Goal: Task Accomplishment & Management: Manage account settings

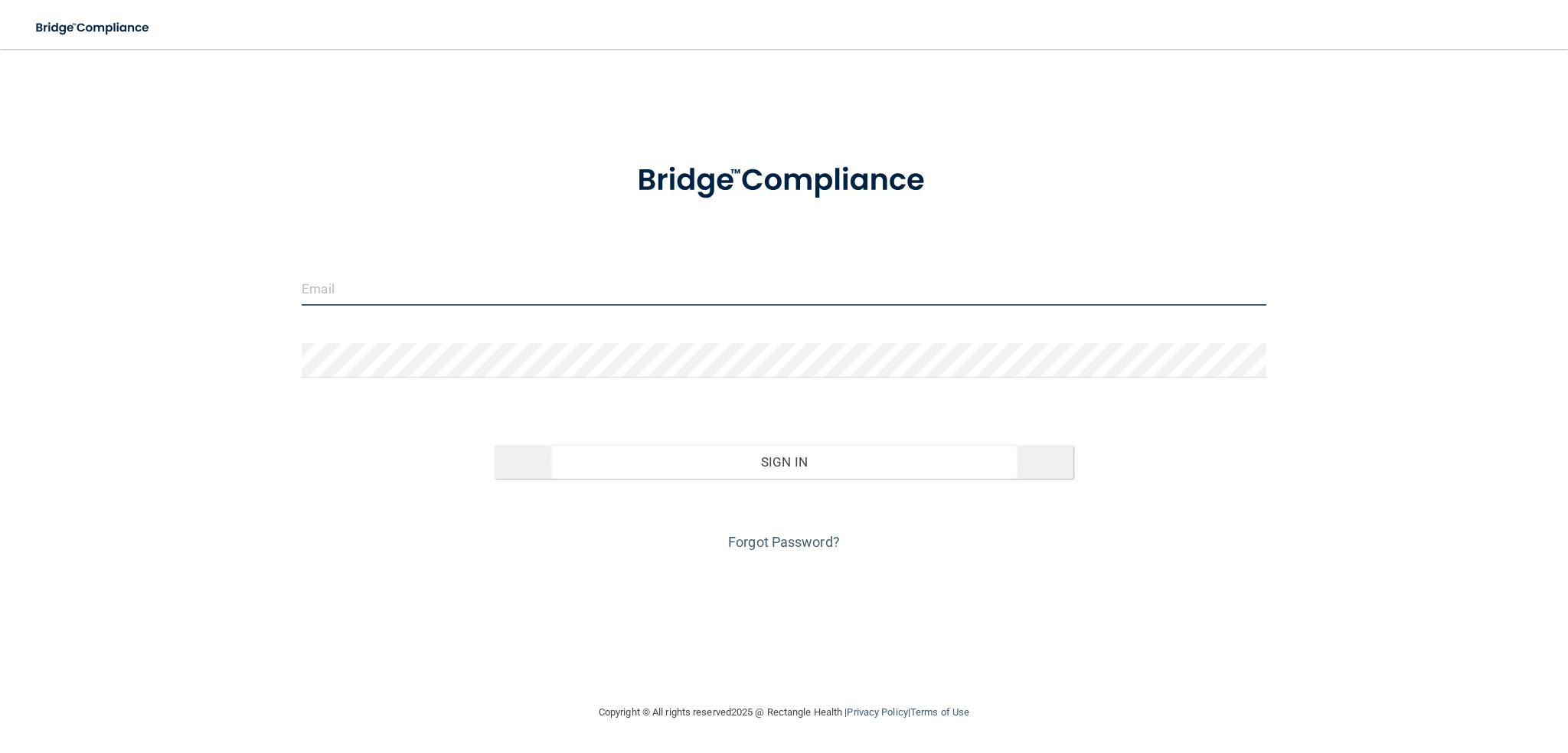
type input "[EMAIL_ADDRESS][DOMAIN_NAME]"
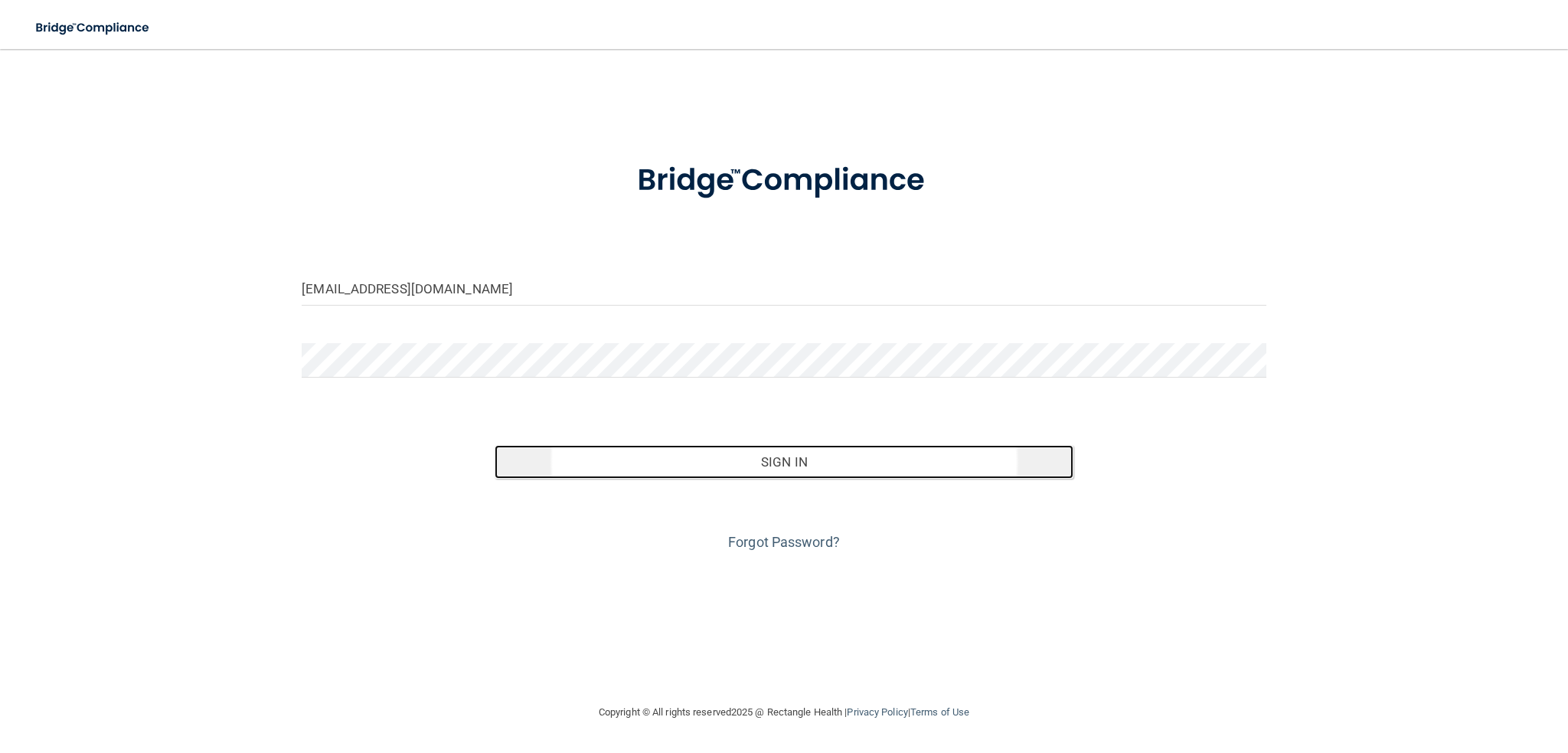
click at [759, 450] on button "Sign In" at bounding box center [784, 462] width 579 height 34
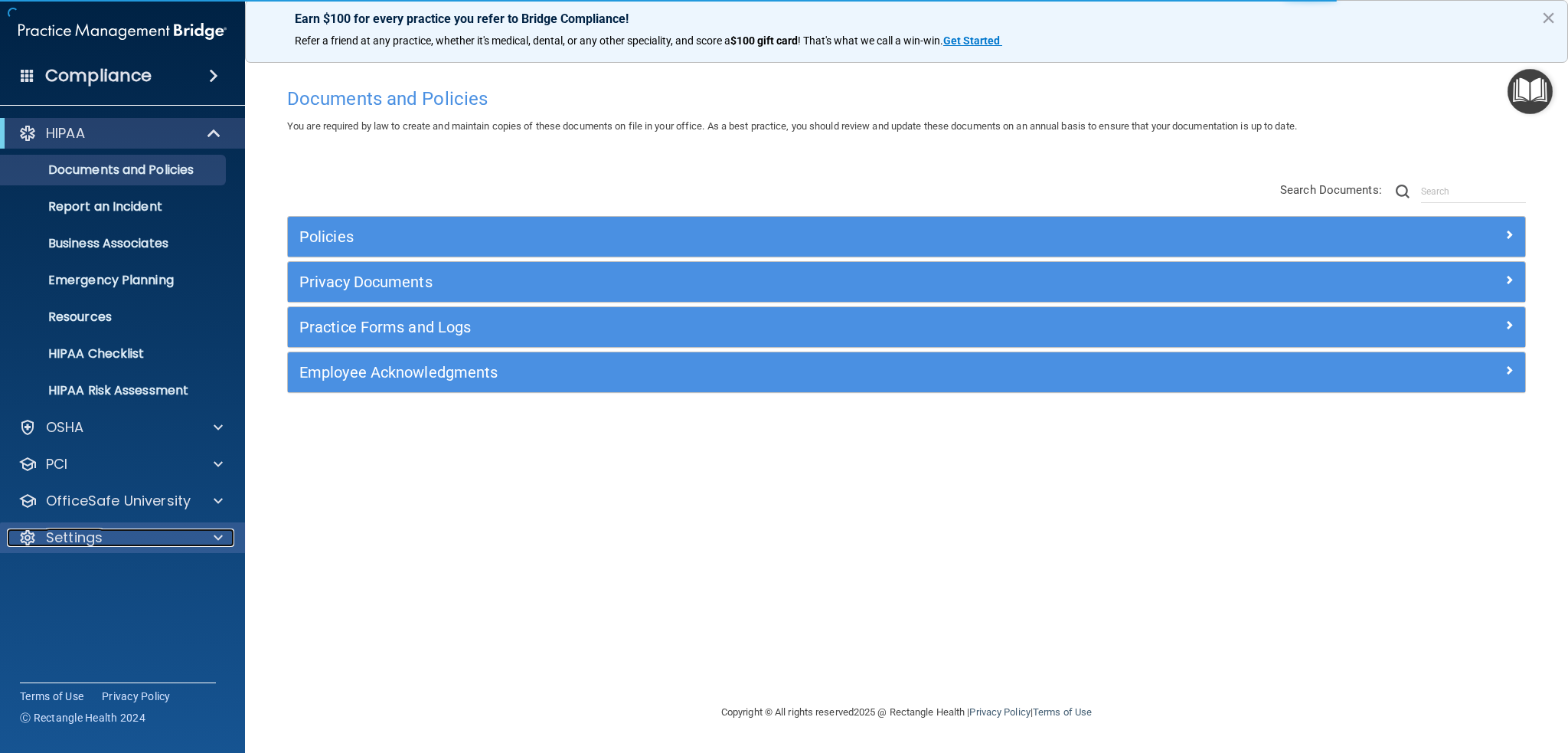
click at [124, 529] on div "Settings" at bounding box center [101, 537] width 190 height 18
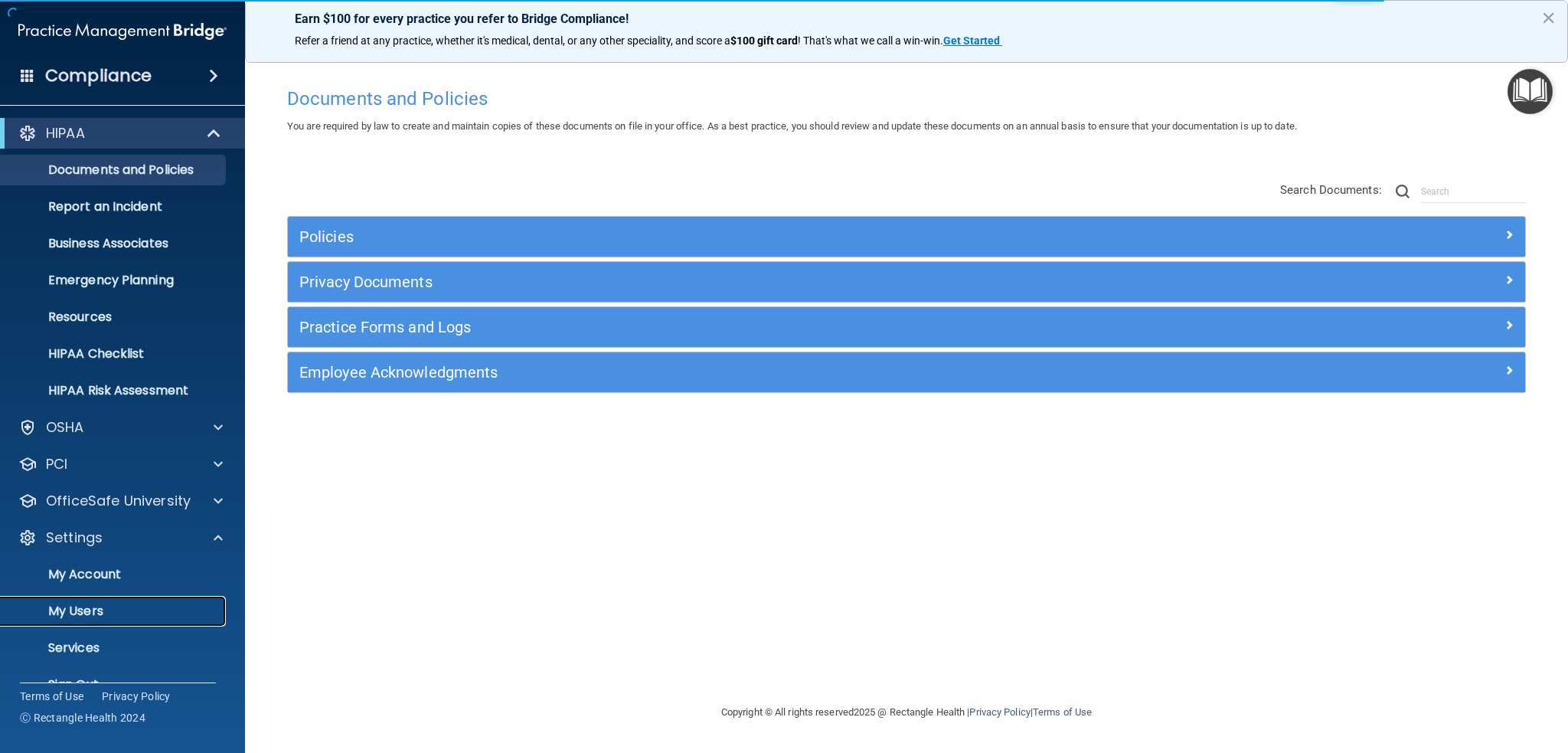
click at [105, 611] on p "My Users" at bounding box center [114, 611] width 209 height 15
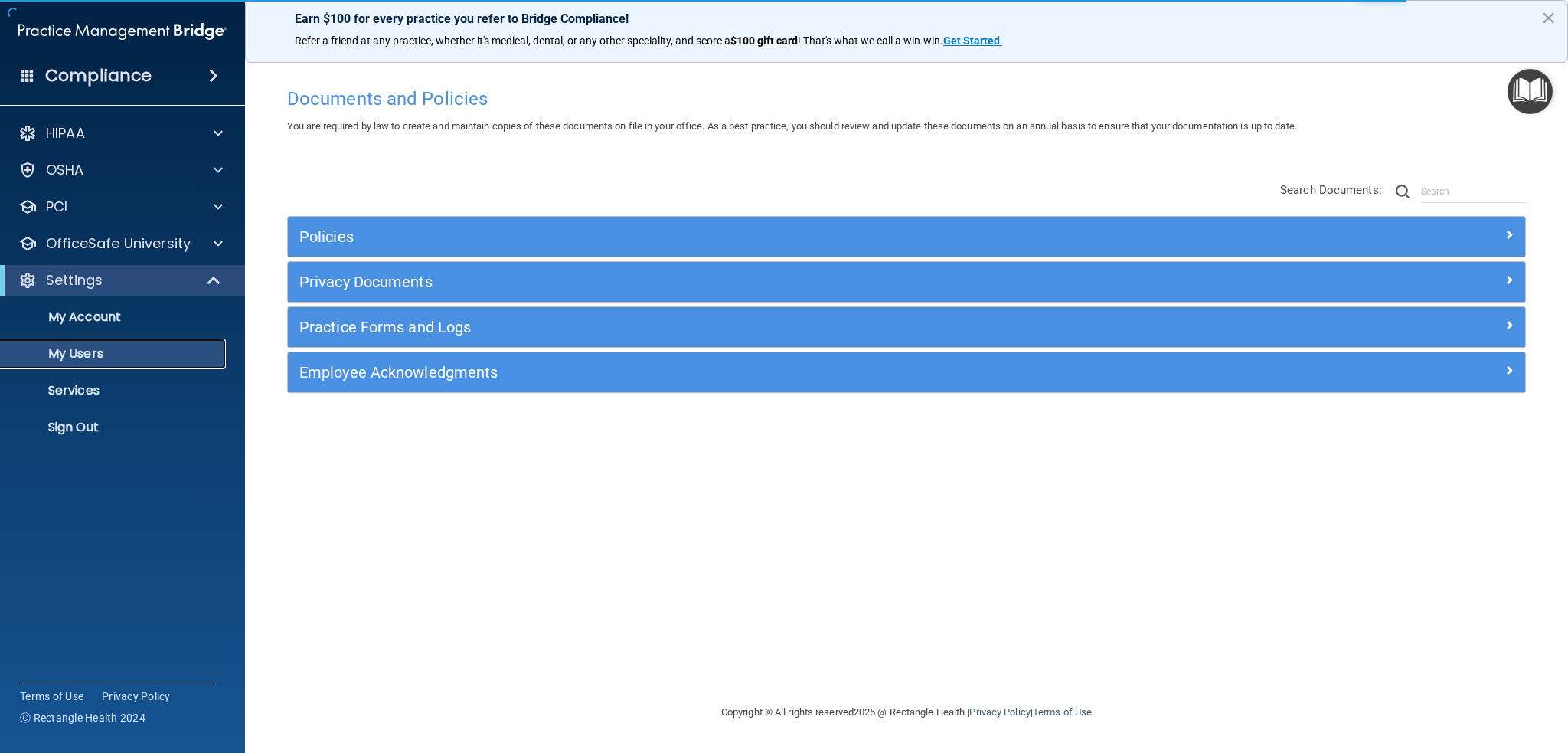
select select "20"
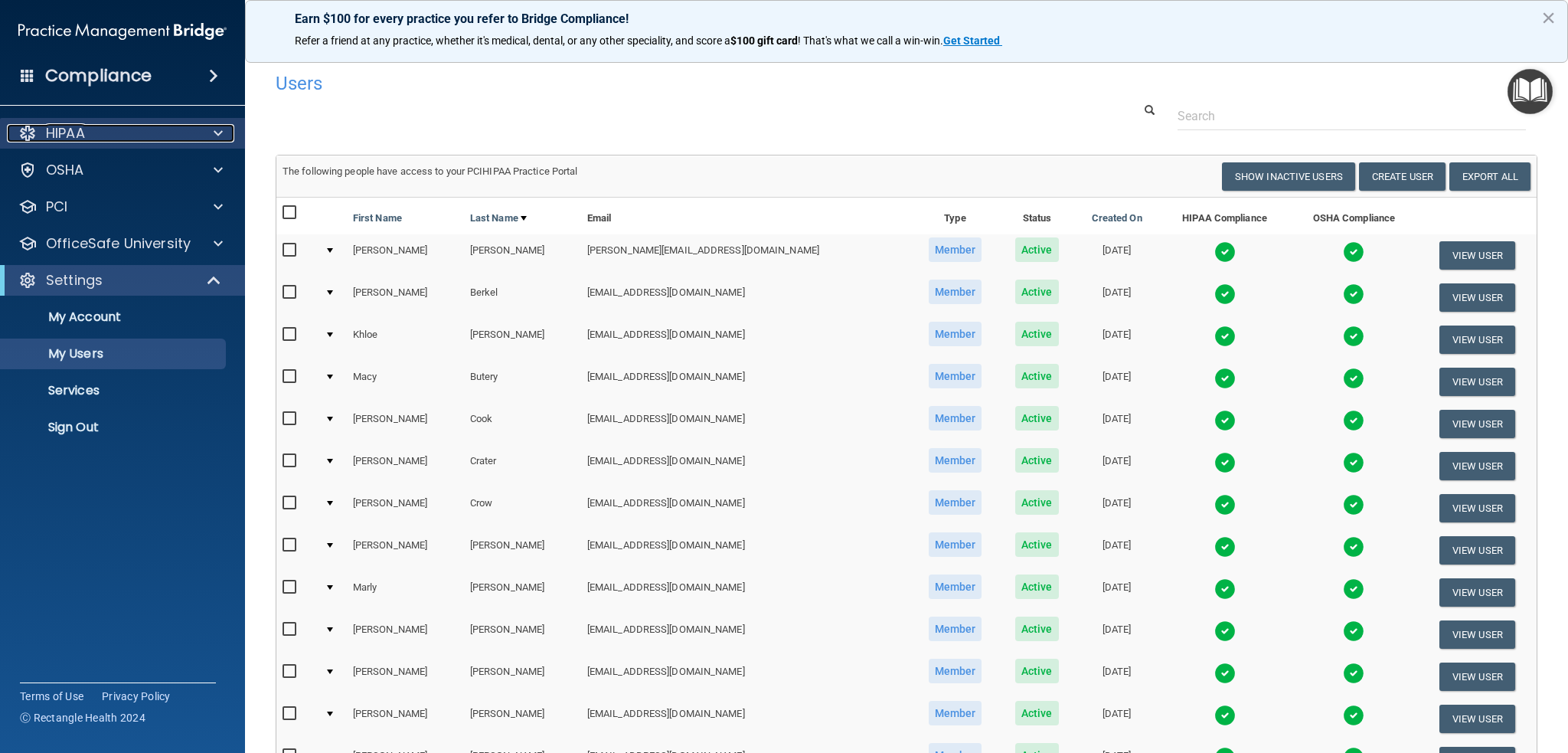
click at [89, 134] on div "HIPAA" at bounding box center [101, 133] width 190 height 18
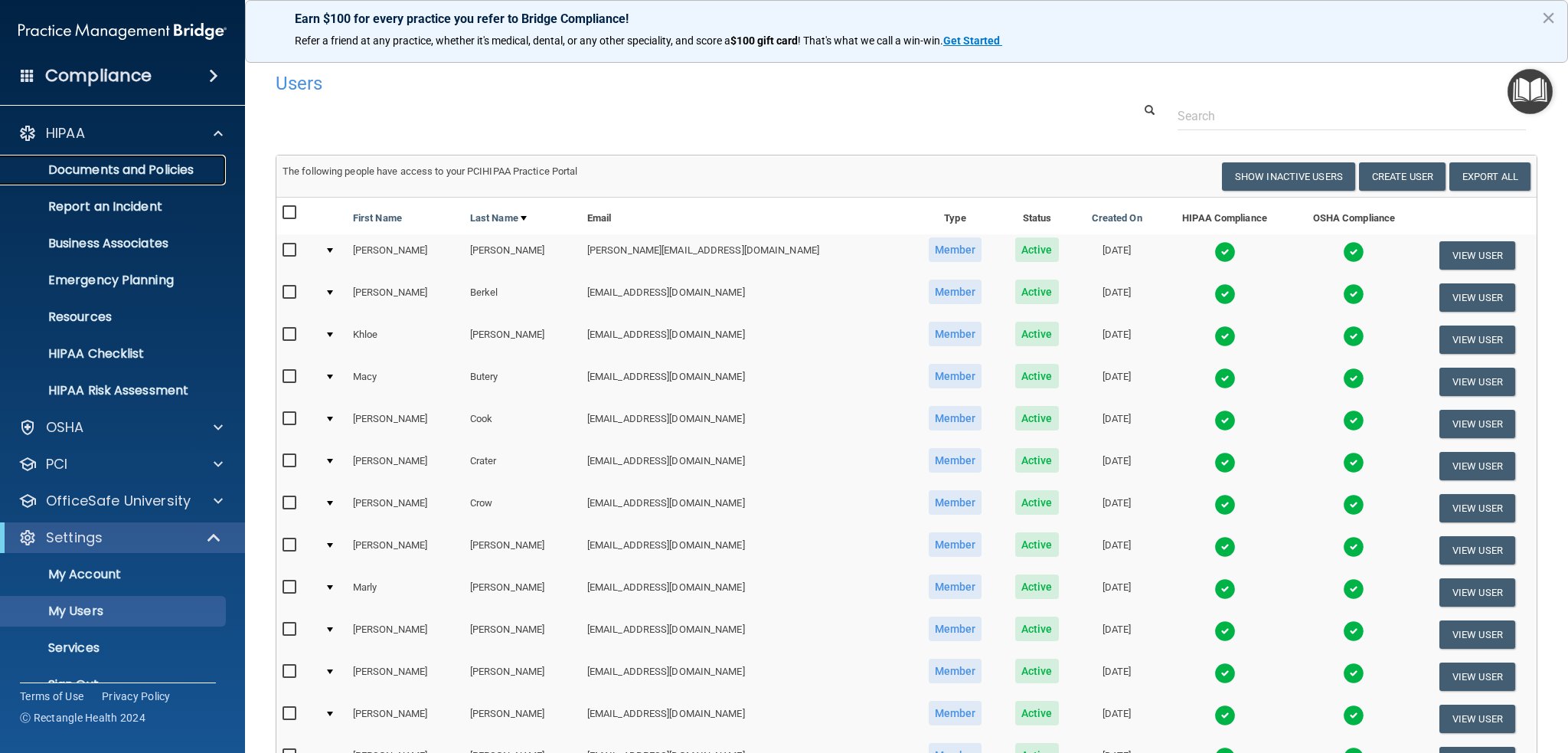
click at [101, 170] on p "Documents and Policies" at bounding box center [114, 170] width 209 height 15
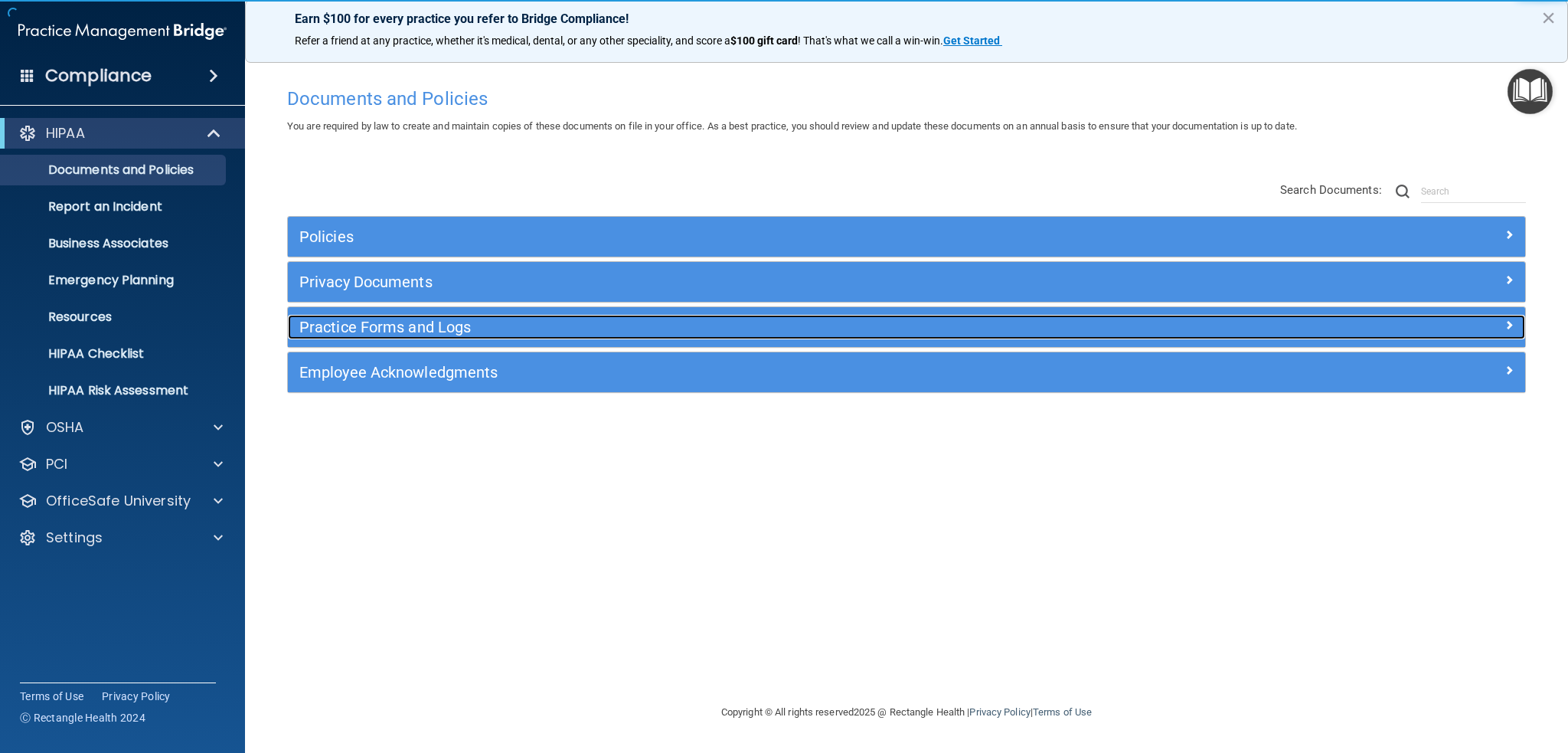
click at [418, 330] on h5 "Practice Forms and Logs" at bounding box center [752, 327] width 905 height 17
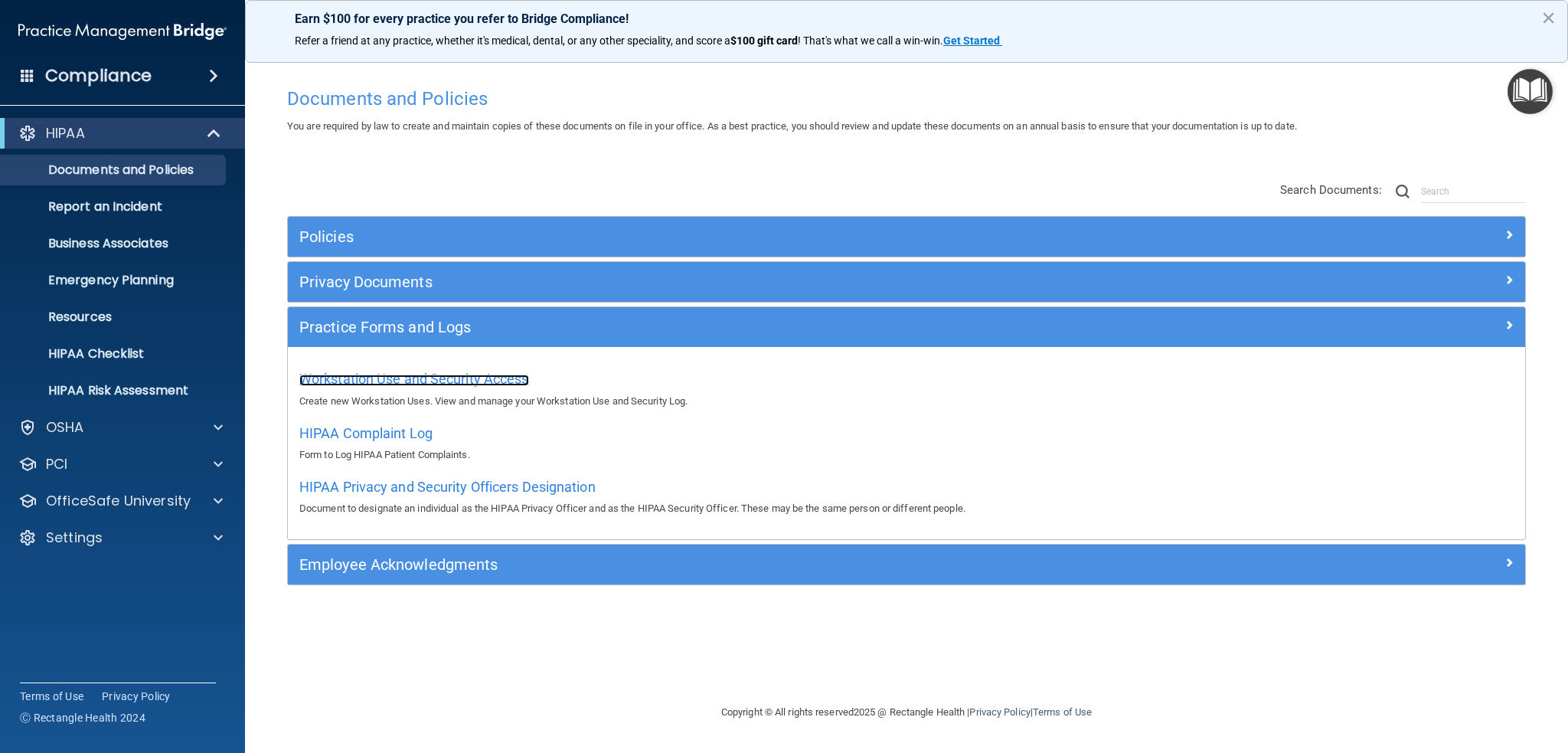
click at [415, 376] on span "Workstation Use and Security Access" at bounding box center [415, 378] width 230 height 16
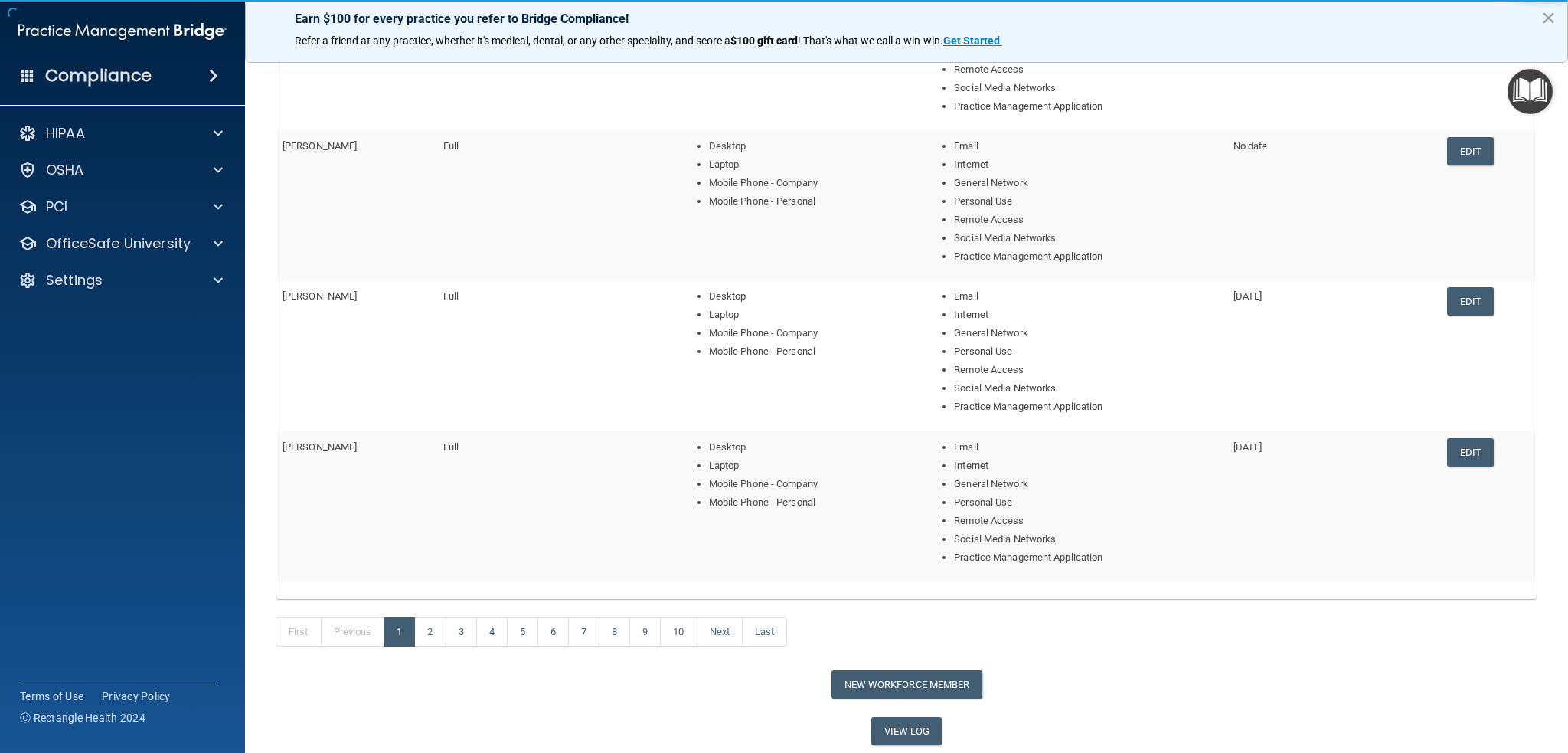
scroll to position [503, 0]
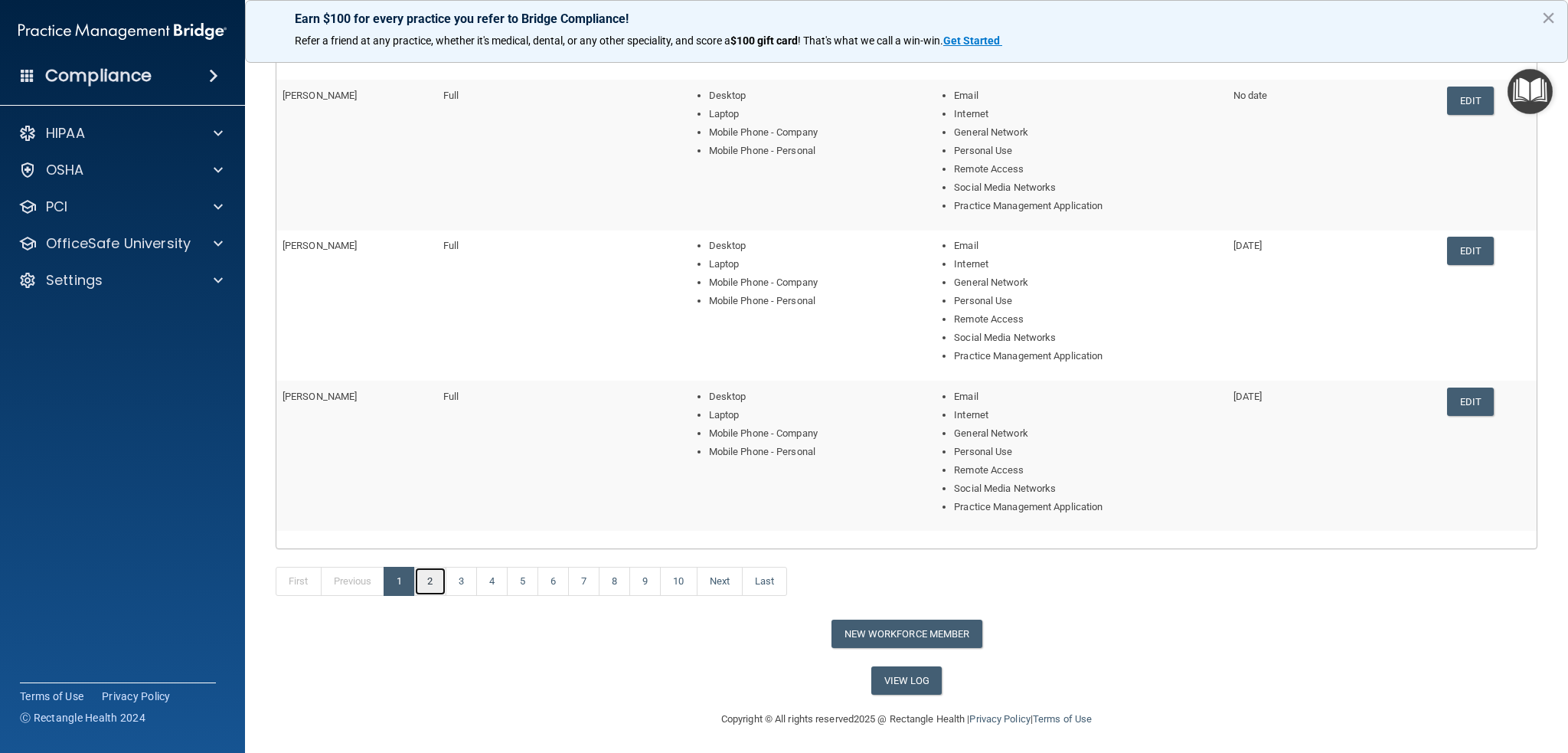
click at [441, 575] on link "2" at bounding box center [430, 580] width 31 height 29
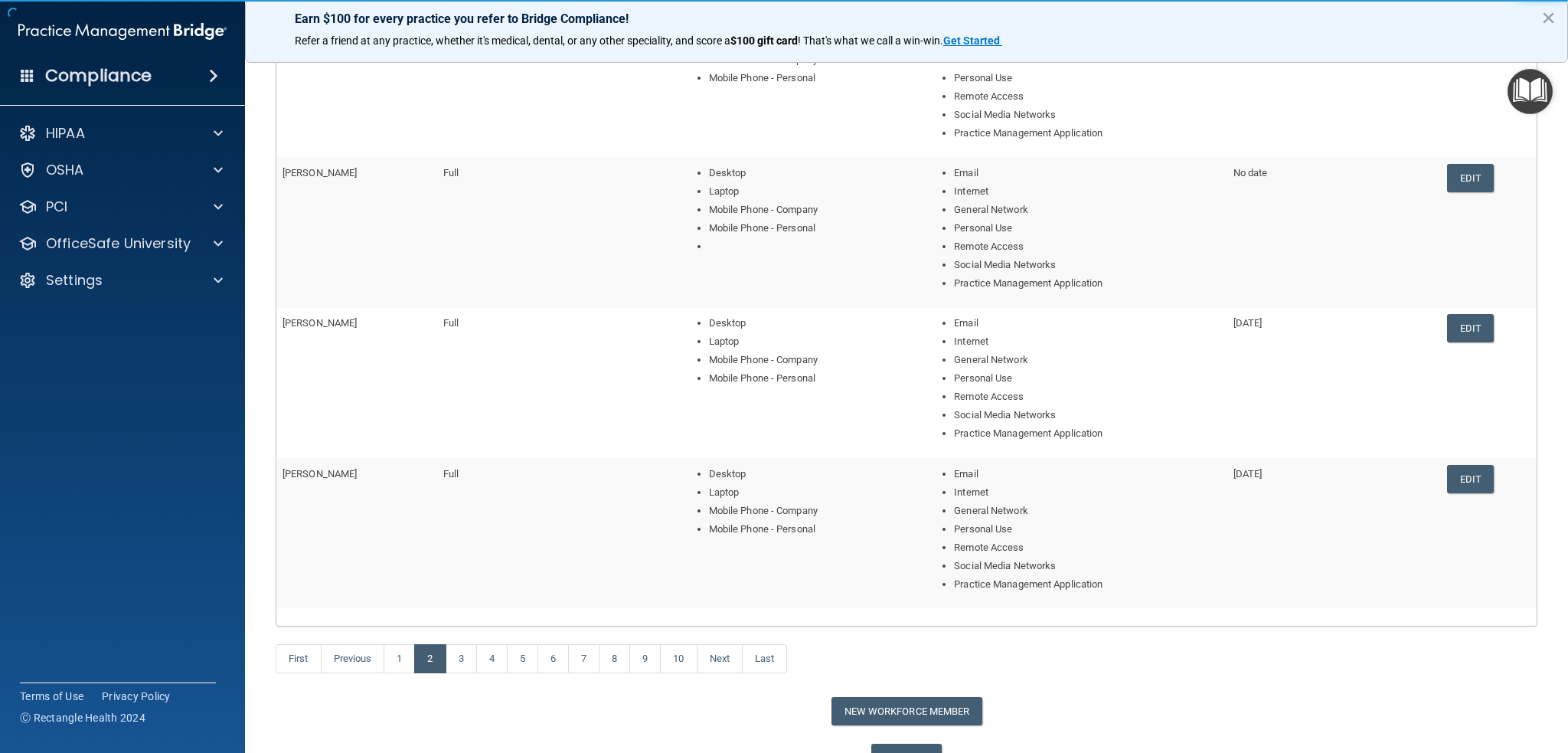
scroll to position [459, 0]
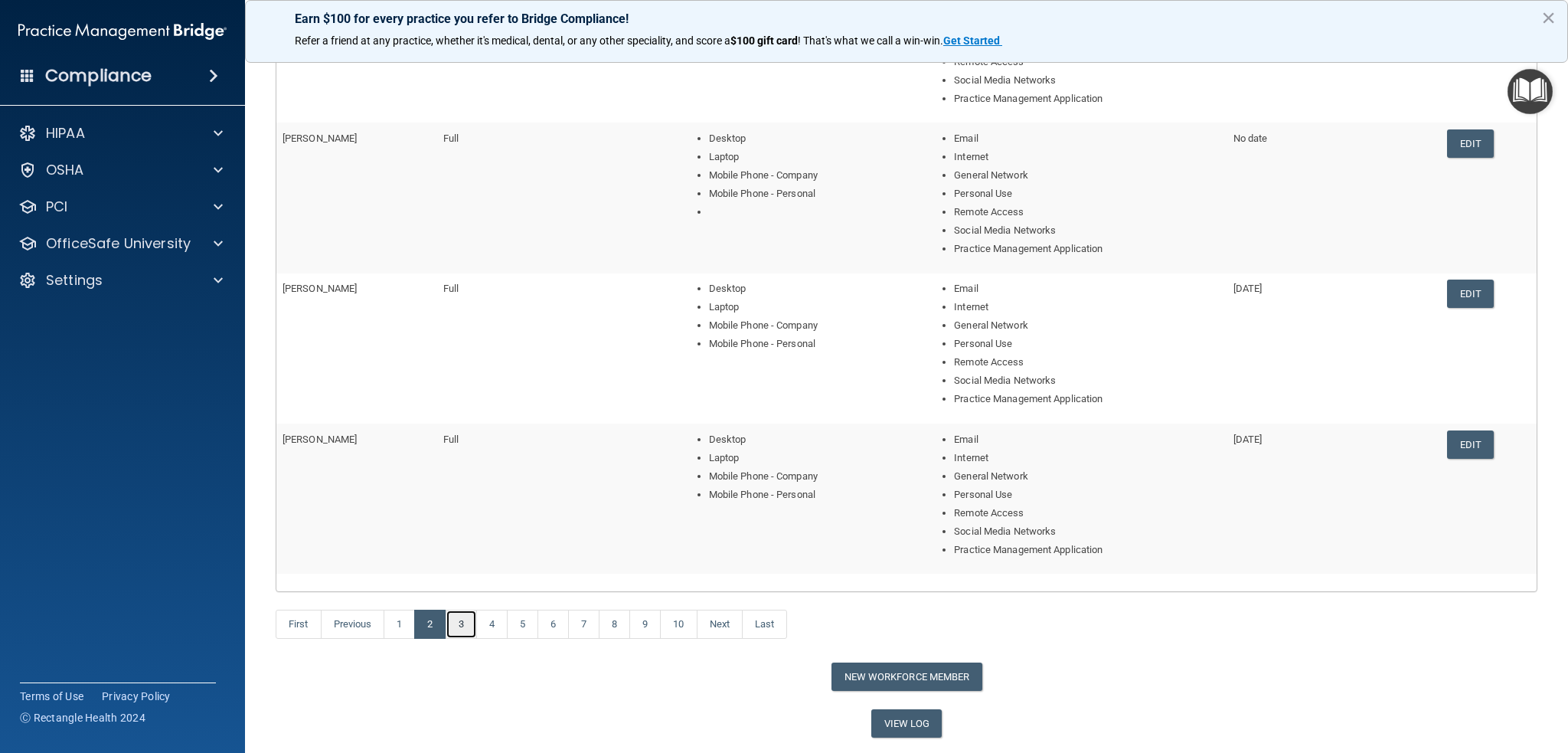
click at [460, 622] on link "3" at bounding box center [461, 624] width 31 height 29
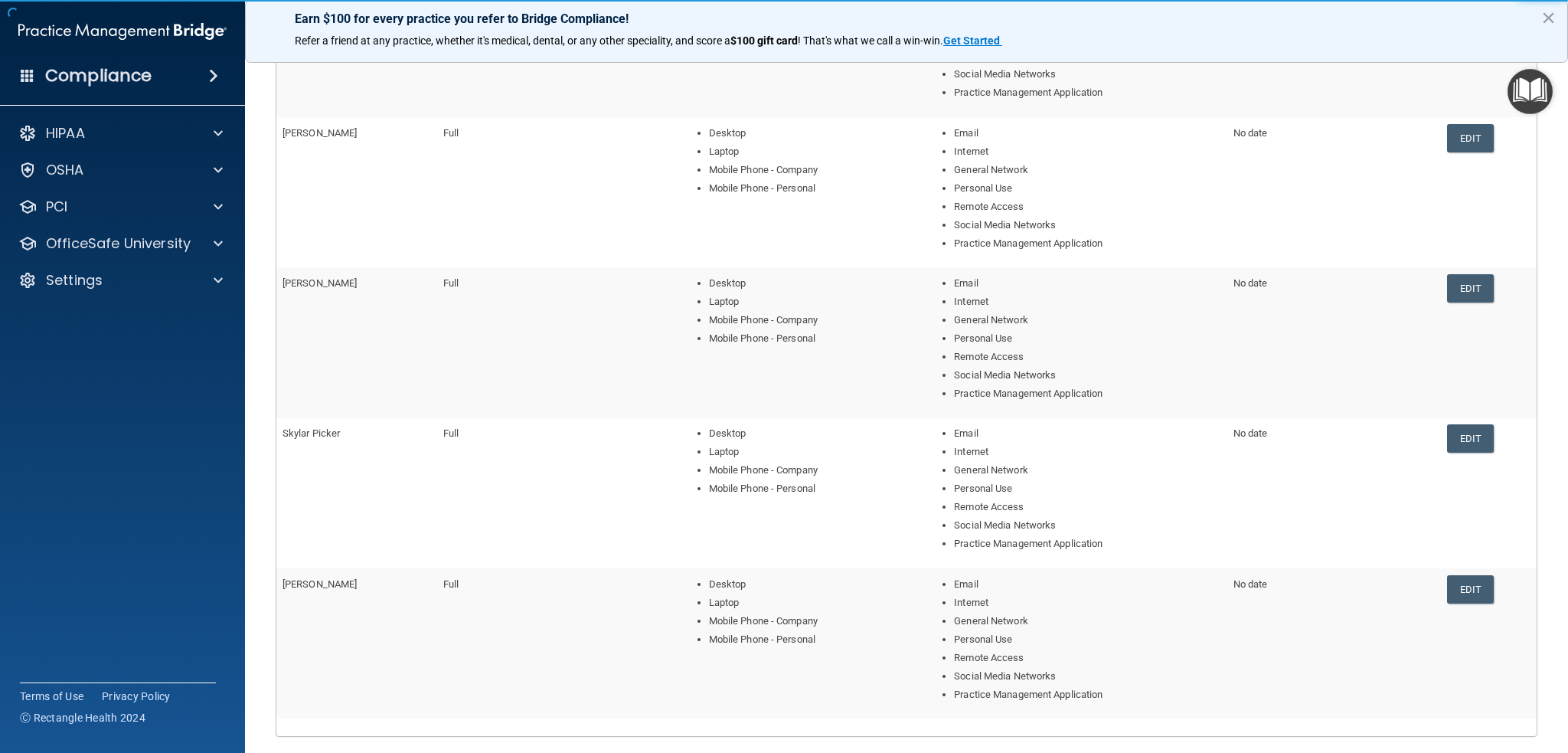
scroll to position [459, 0]
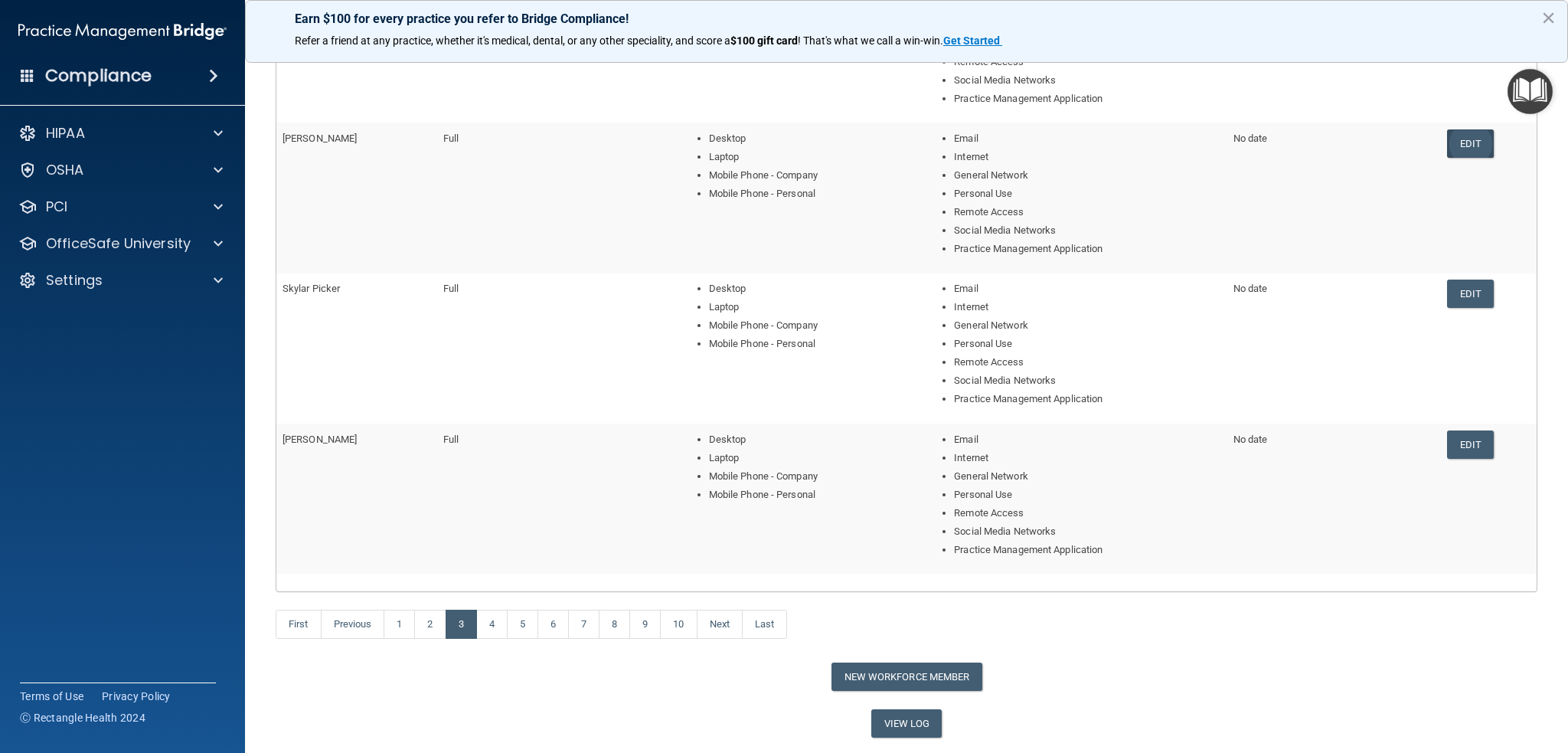
click at [1480, 144] on link "Edit" at bounding box center [1470, 143] width 46 height 28
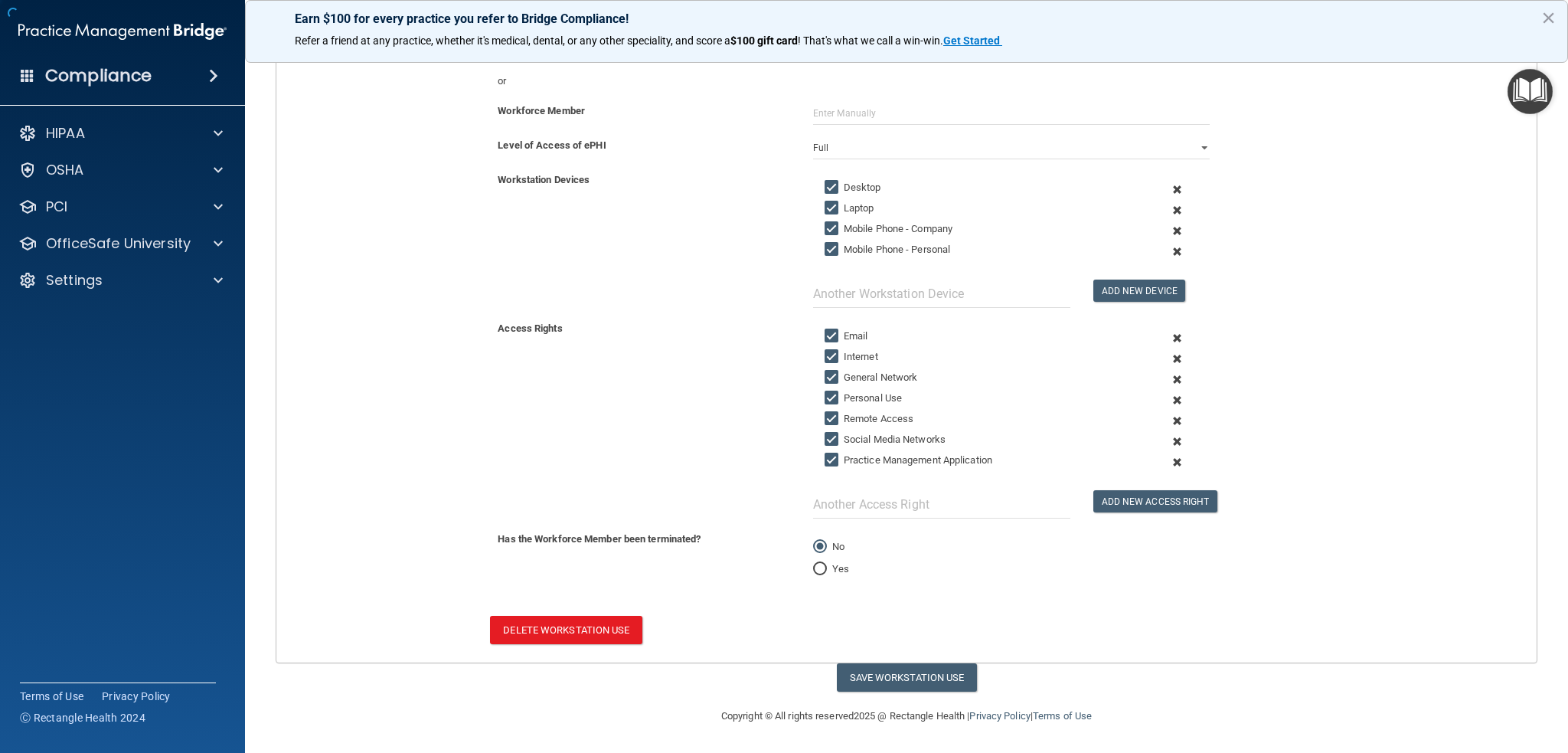
scroll to position [170, 0]
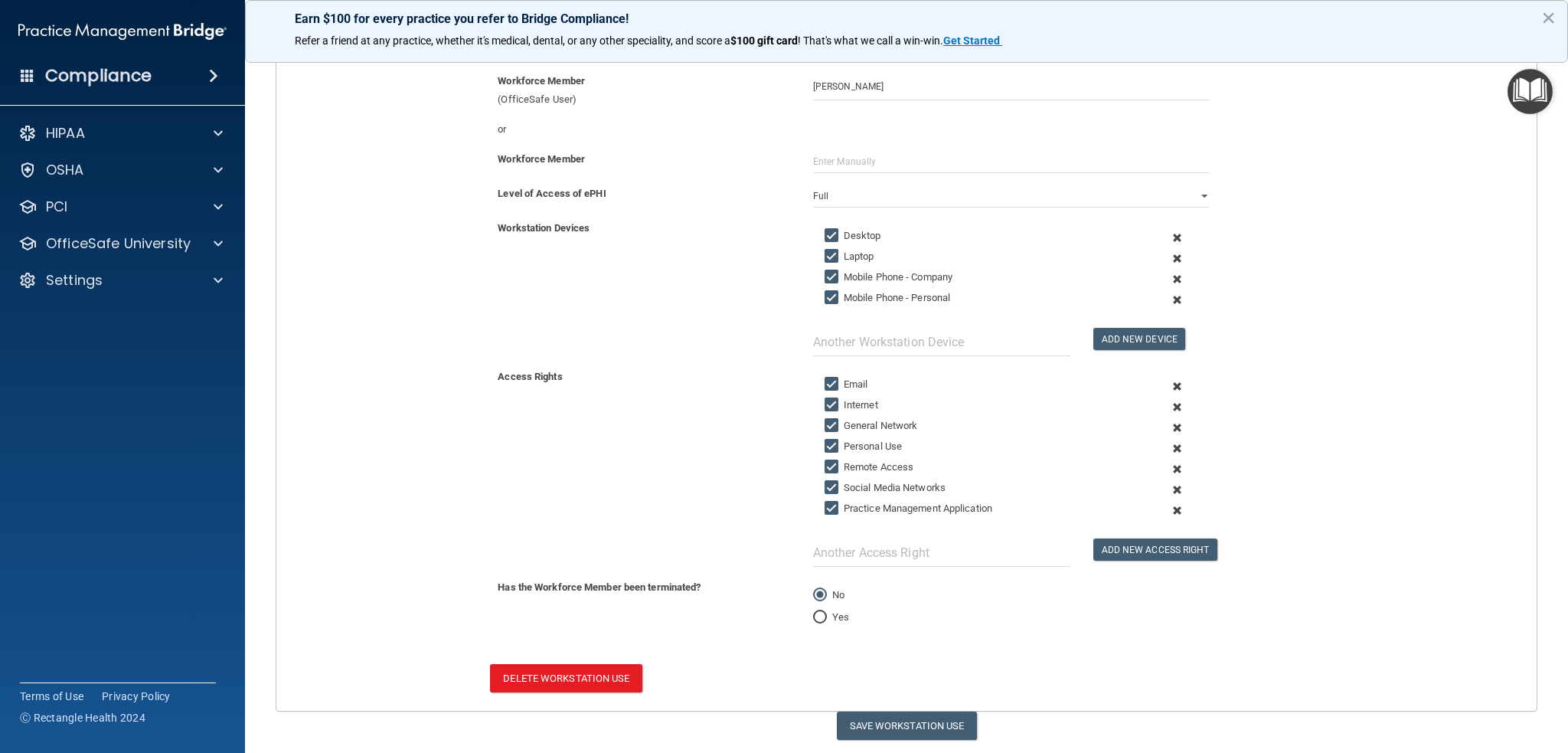
click at [815, 615] on input "Yes" at bounding box center [820, 617] width 14 height 11
radio input "true"
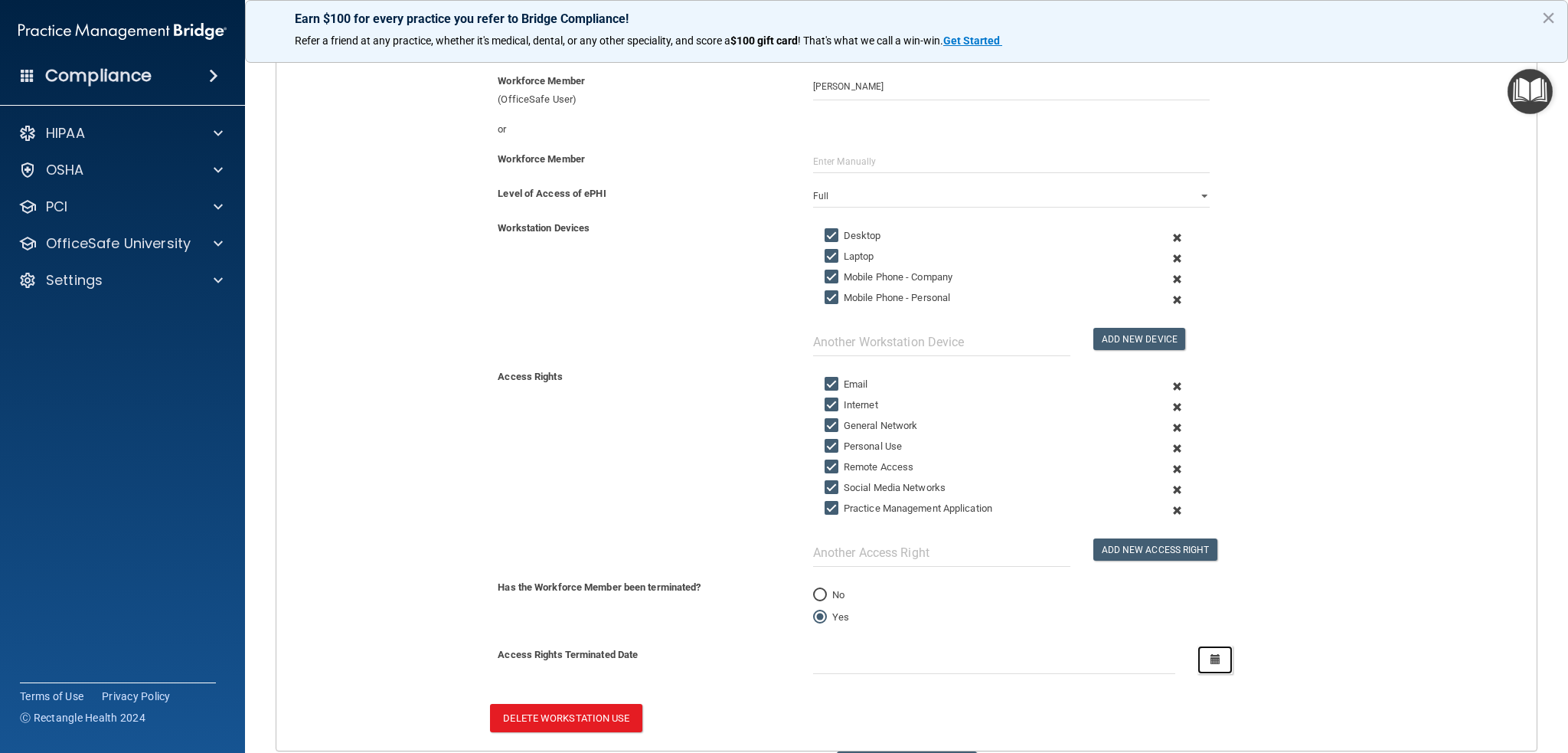
click at [1207, 662] on button "button" at bounding box center [1215, 659] width 35 height 28
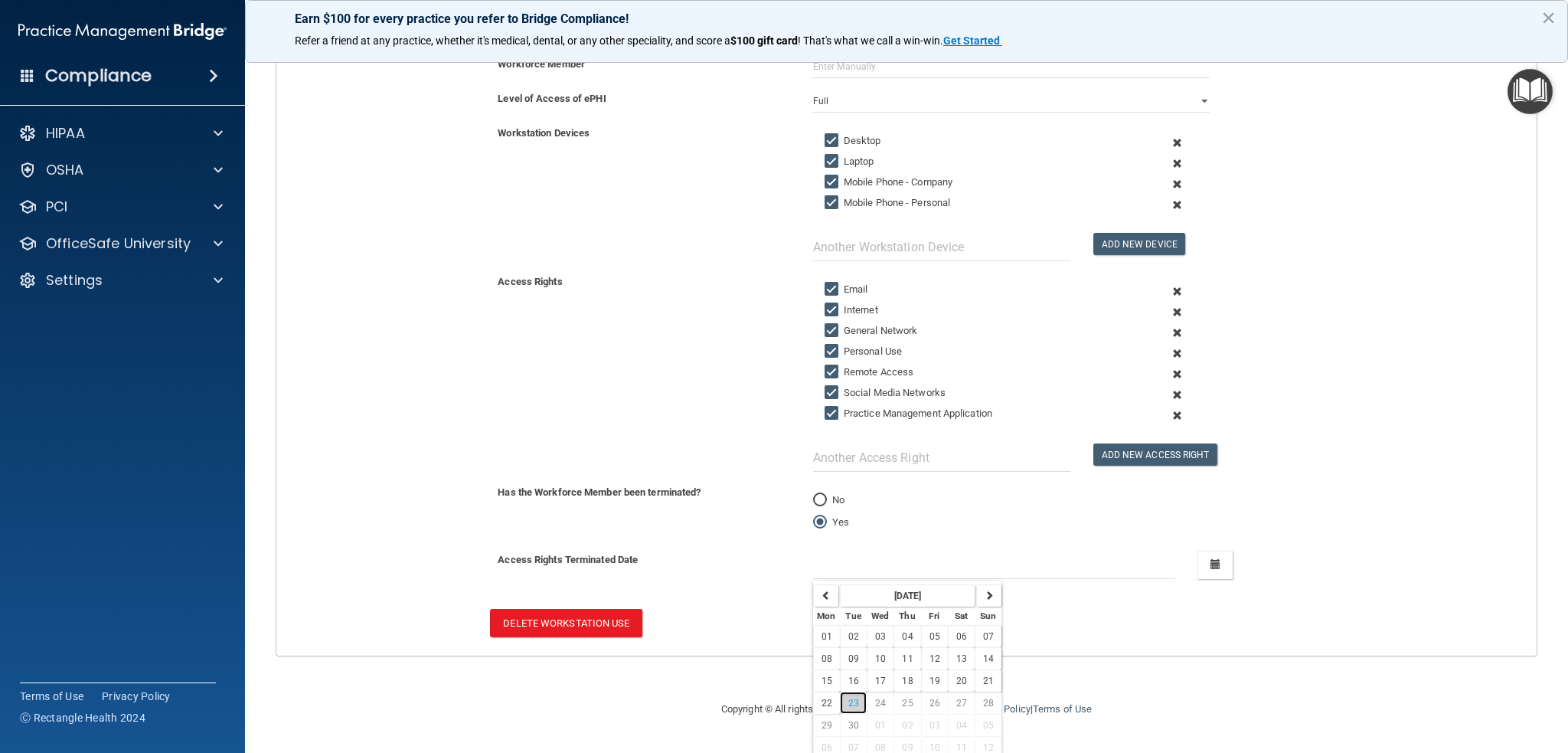
click at [848, 697] on span "23" at bounding box center [853, 702] width 10 height 10
type input "9/23/25"
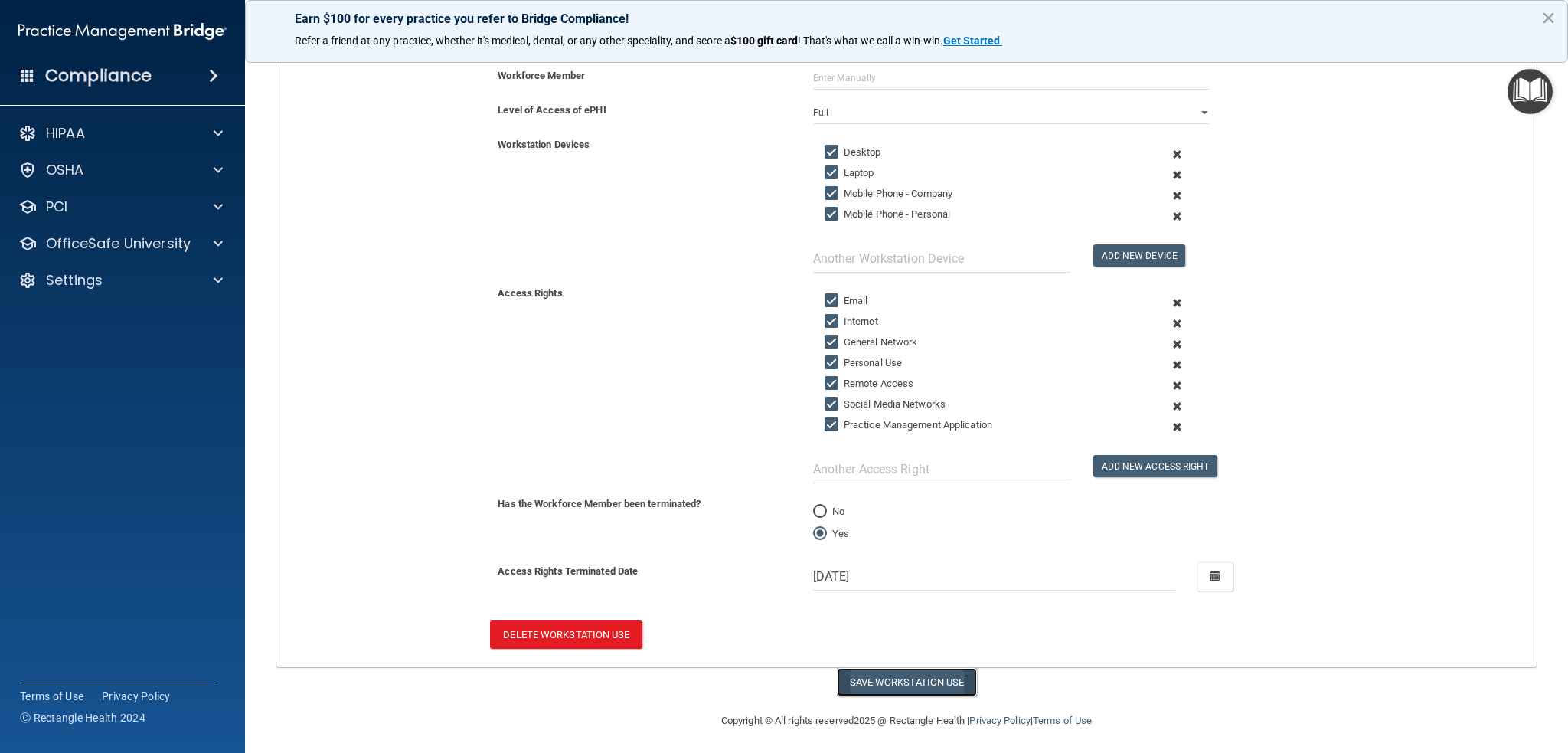
click at [896, 675] on button "Save Workstation Use" at bounding box center [907, 682] width 140 height 28
select select "? string:Full ?"
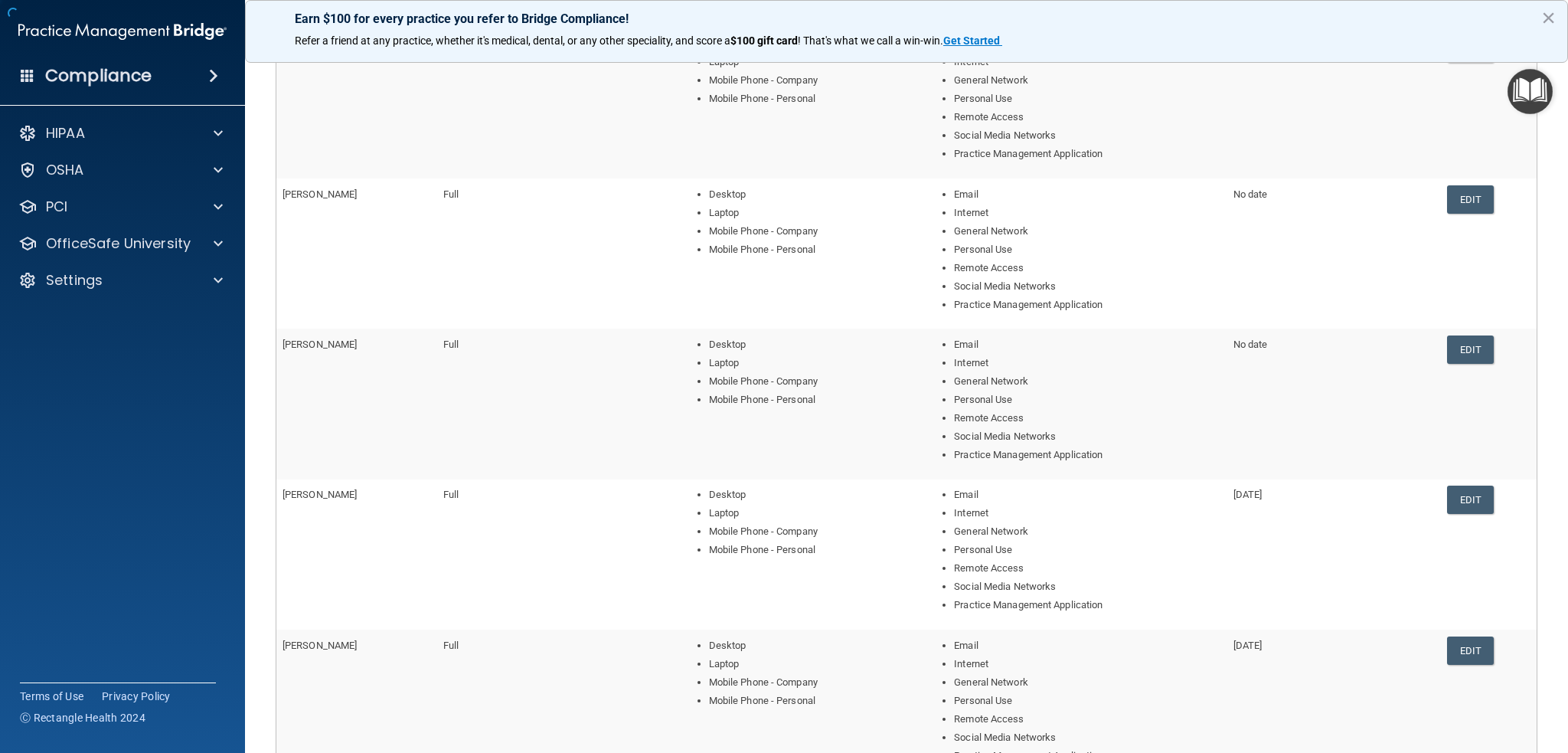
scroll to position [471, 0]
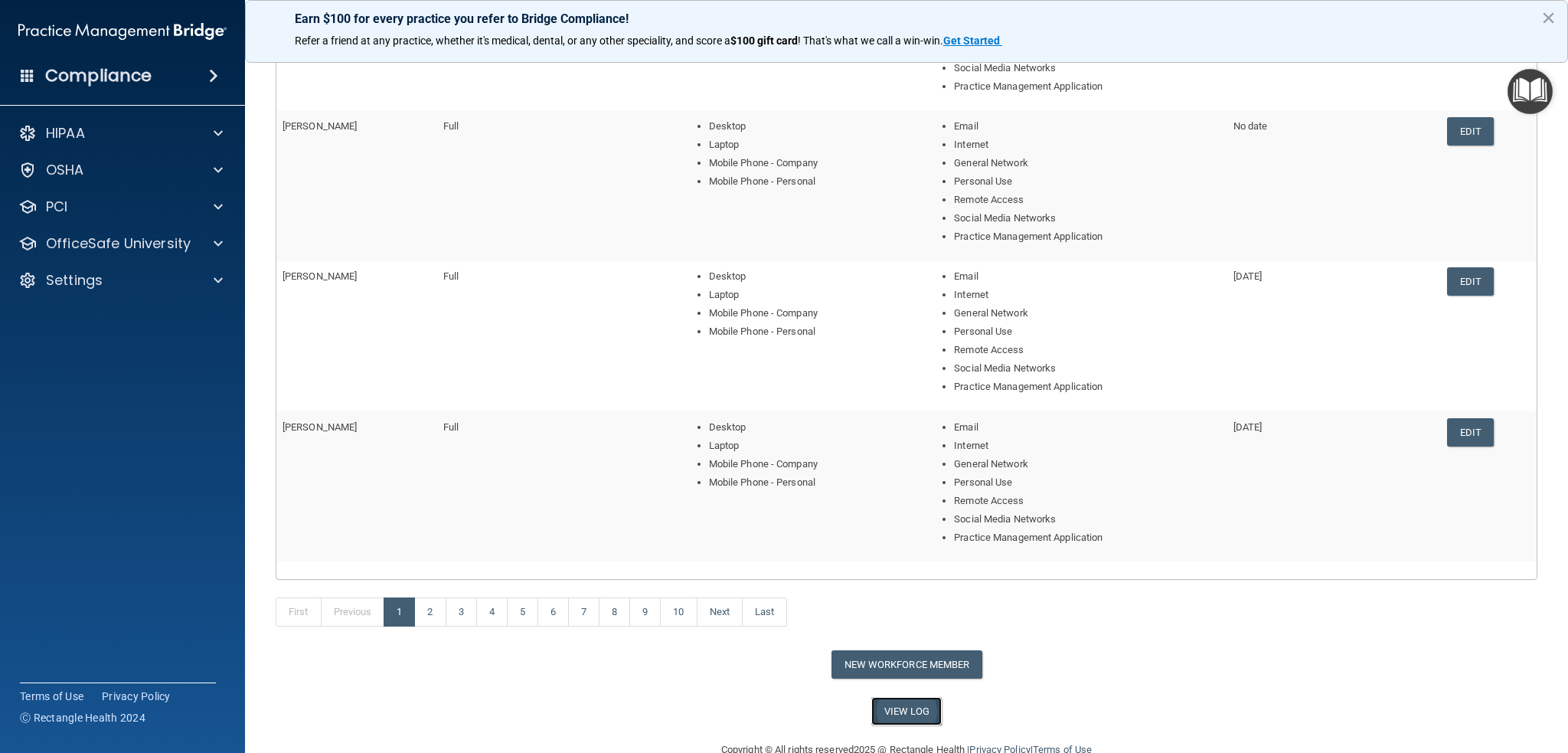
click at [908, 709] on link "View Log" at bounding box center [907, 711] width 71 height 28
click at [128, 281] on div "Settings" at bounding box center [101, 280] width 190 height 18
click at [89, 352] on p "My Users" at bounding box center [114, 354] width 209 height 15
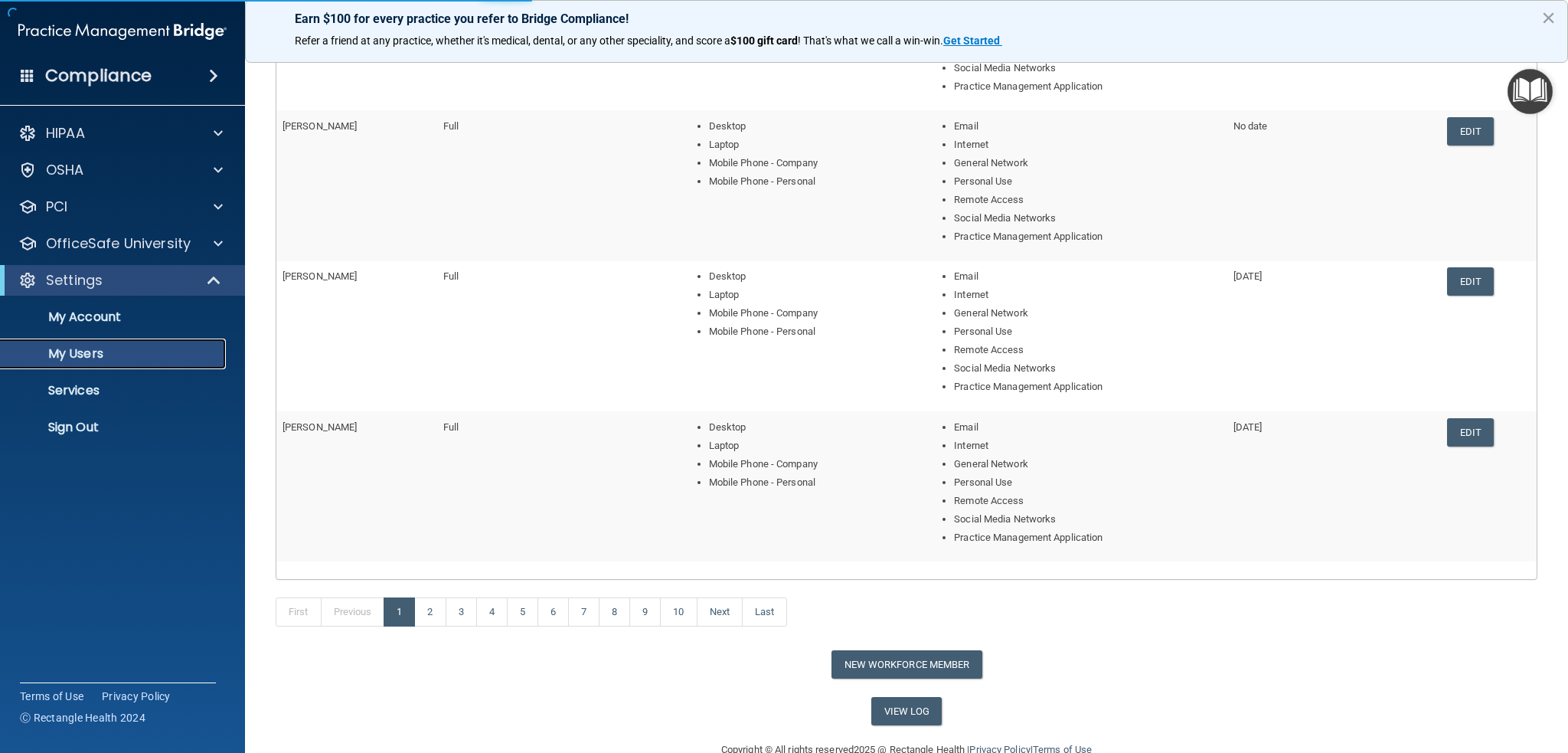
select select "20"
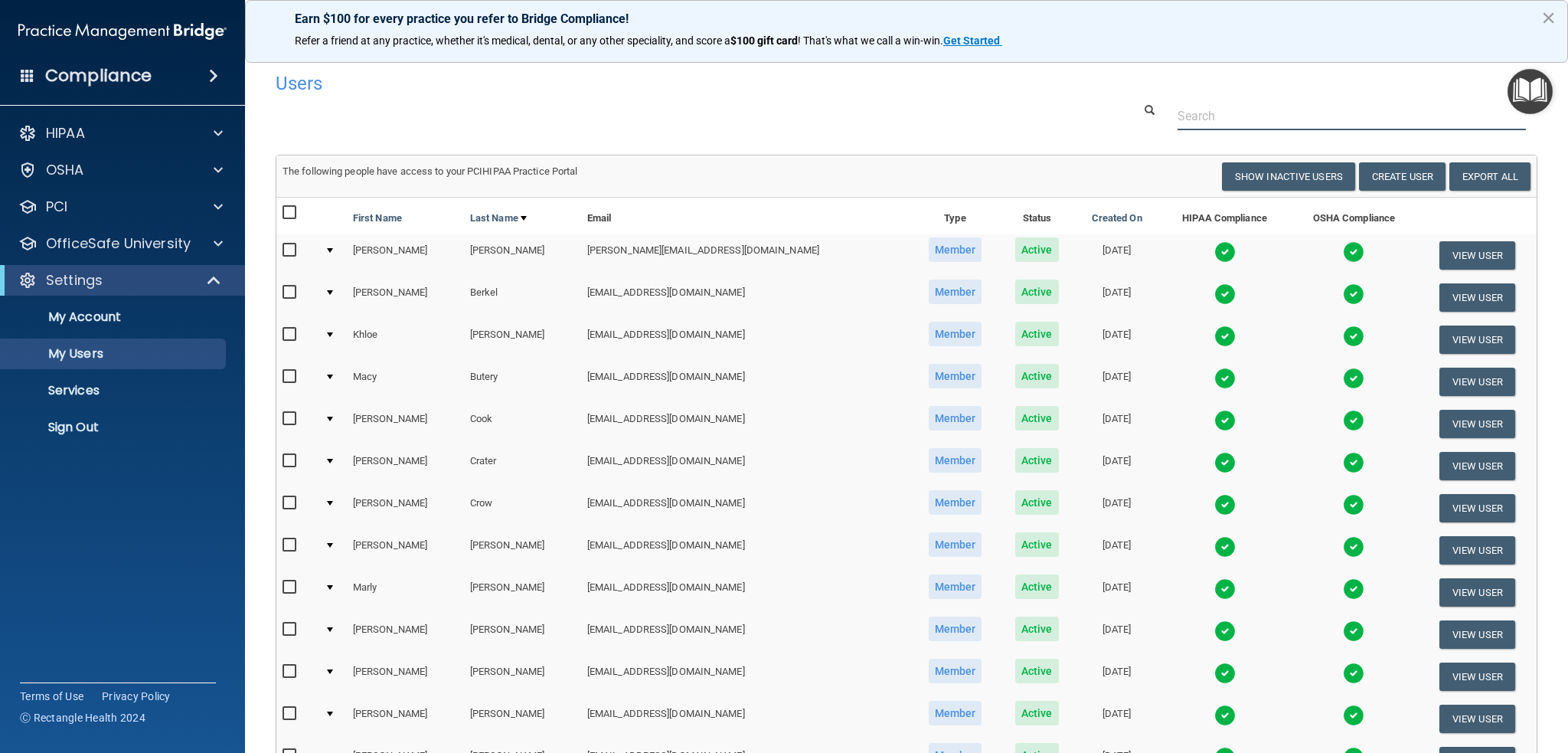
click at [1258, 119] on input "text" at bounding box center [1352, 116] width 348 height 28
type input "madison"
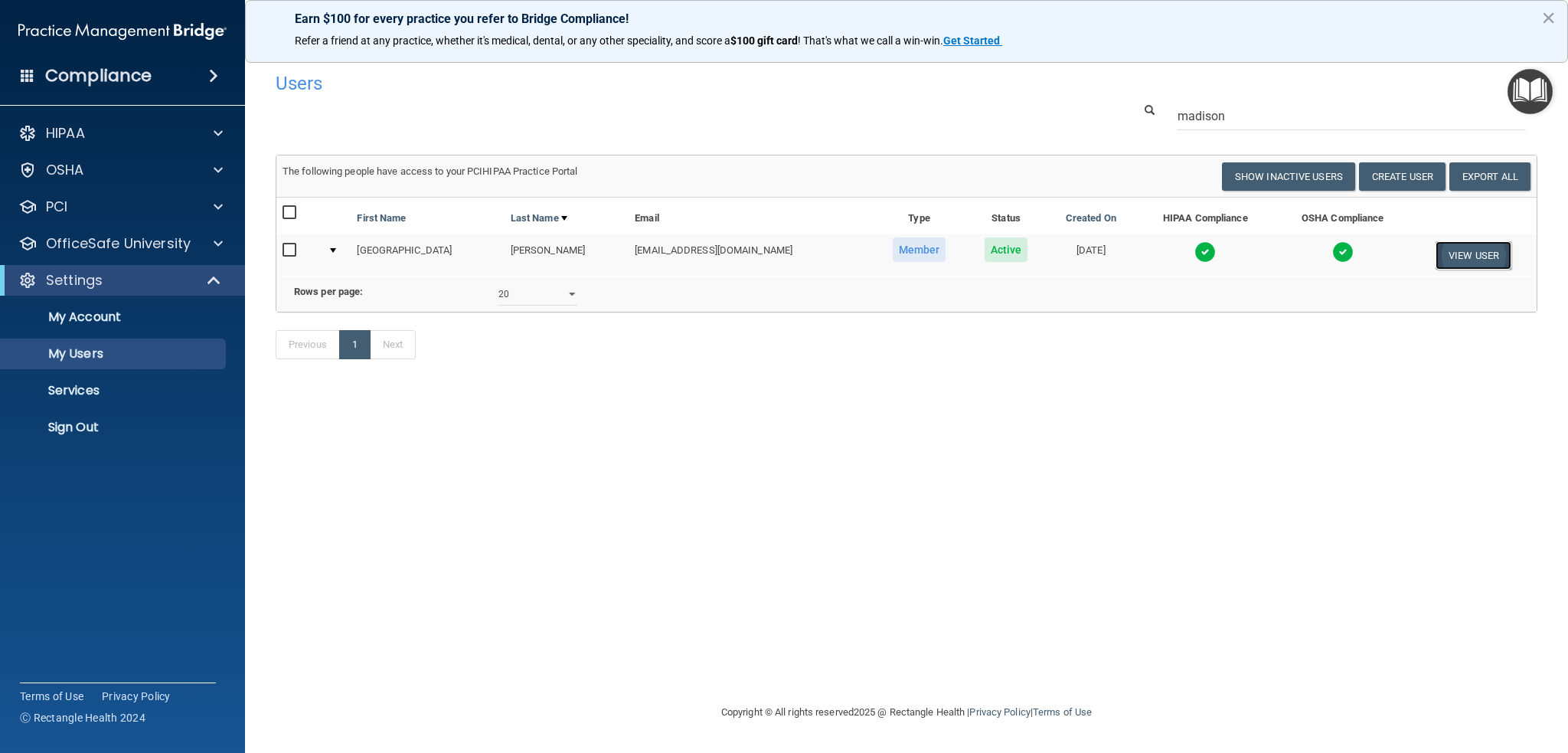
click at [1470, 250] on button "View User" at bounding box center [1474, 255] width 76 height 28
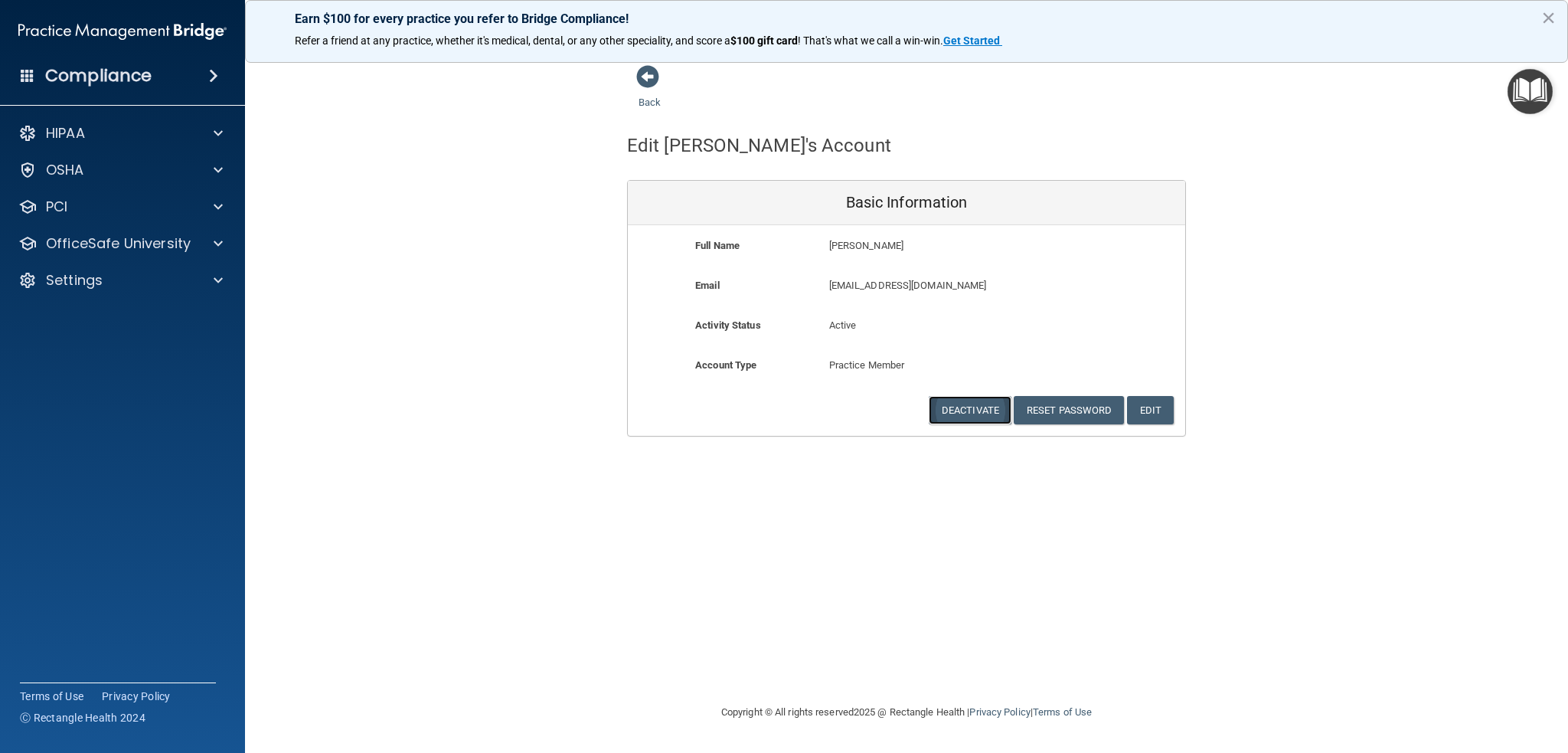
click at [968, 411] on button "Deactivate" at bounding box center [969, 410] width 83 height 28
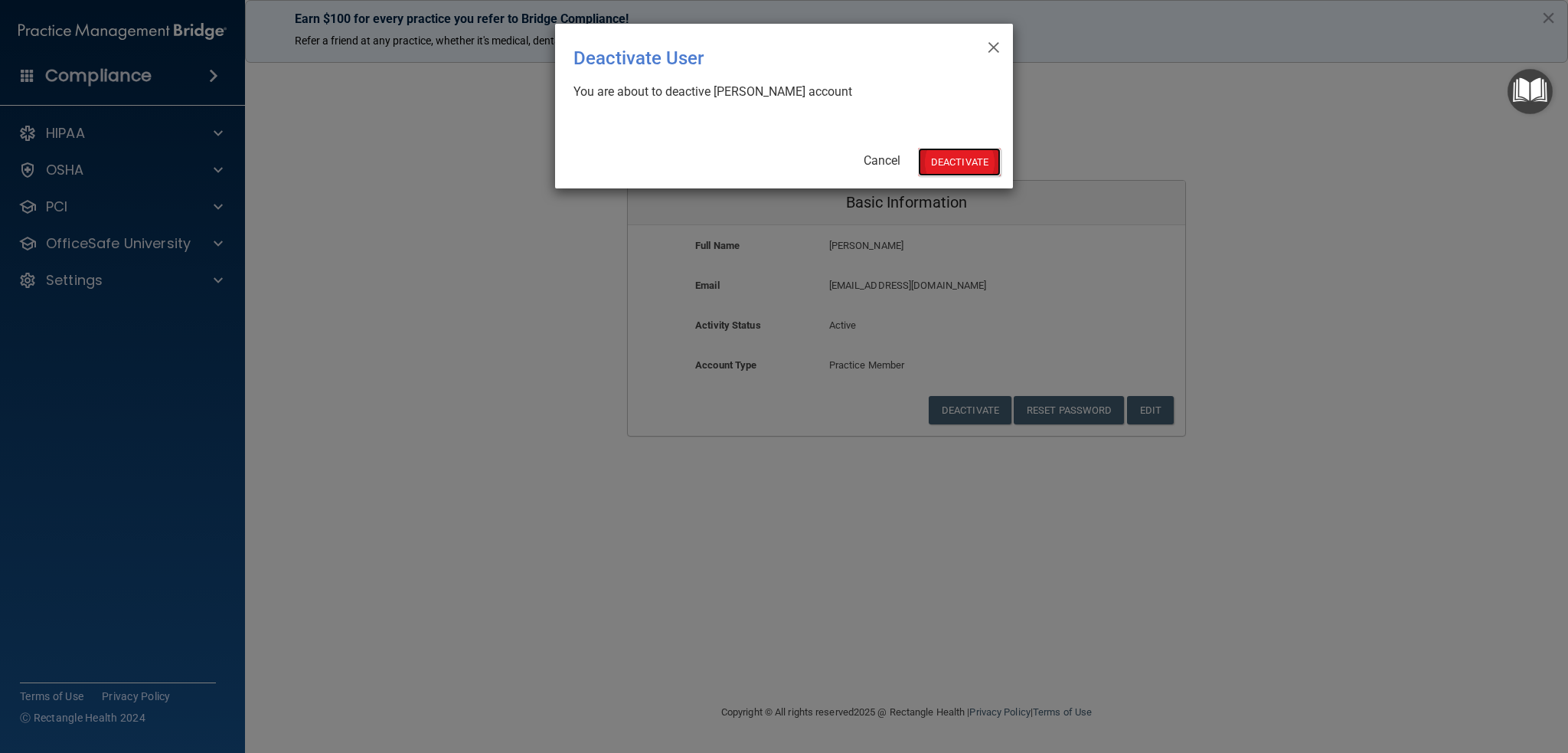
click at [949, 156] on button "Deactivate" at bounding box center [959, 162] width 83 height 28
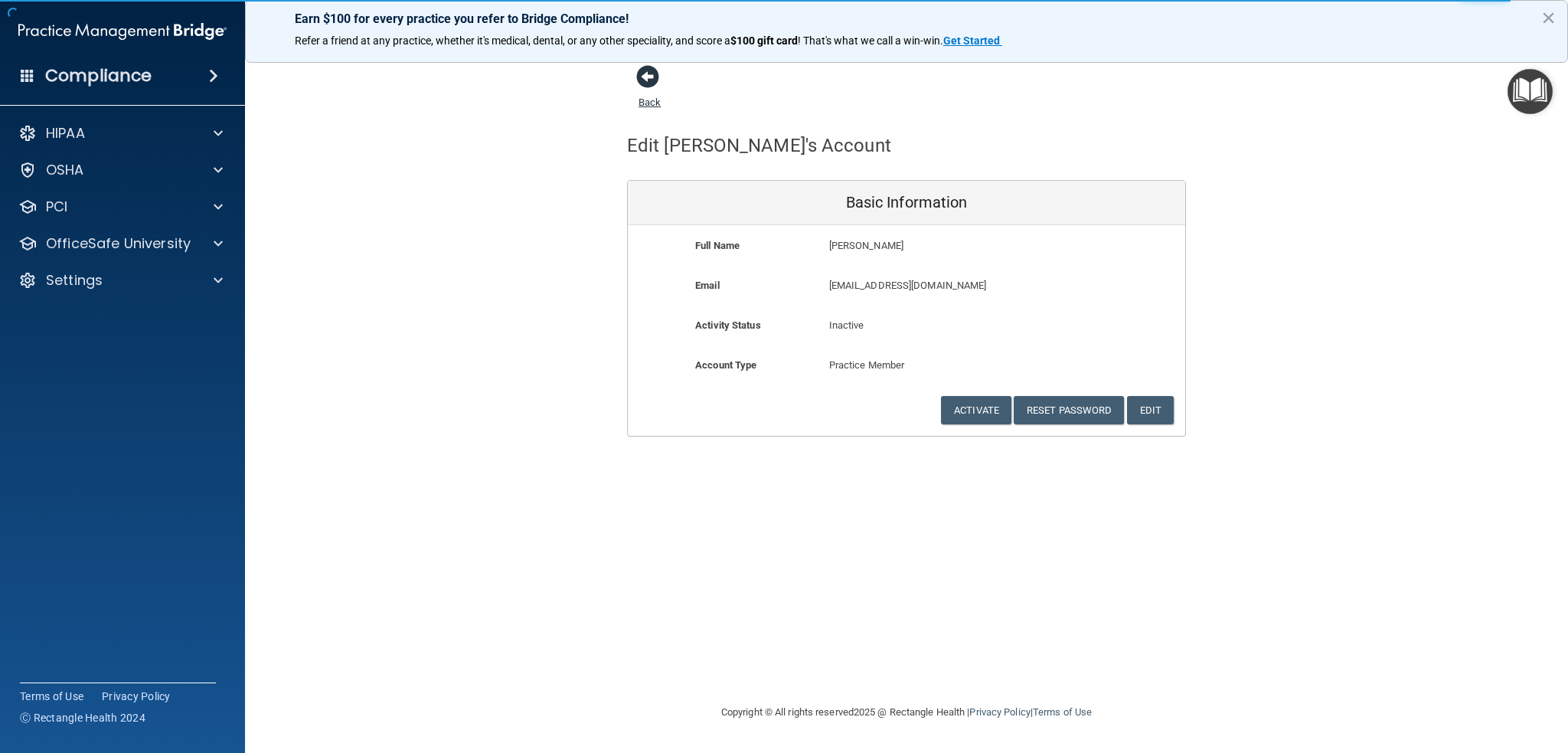
click at [650, 73] on span at bounding box center [648, 77] width 23 height 23
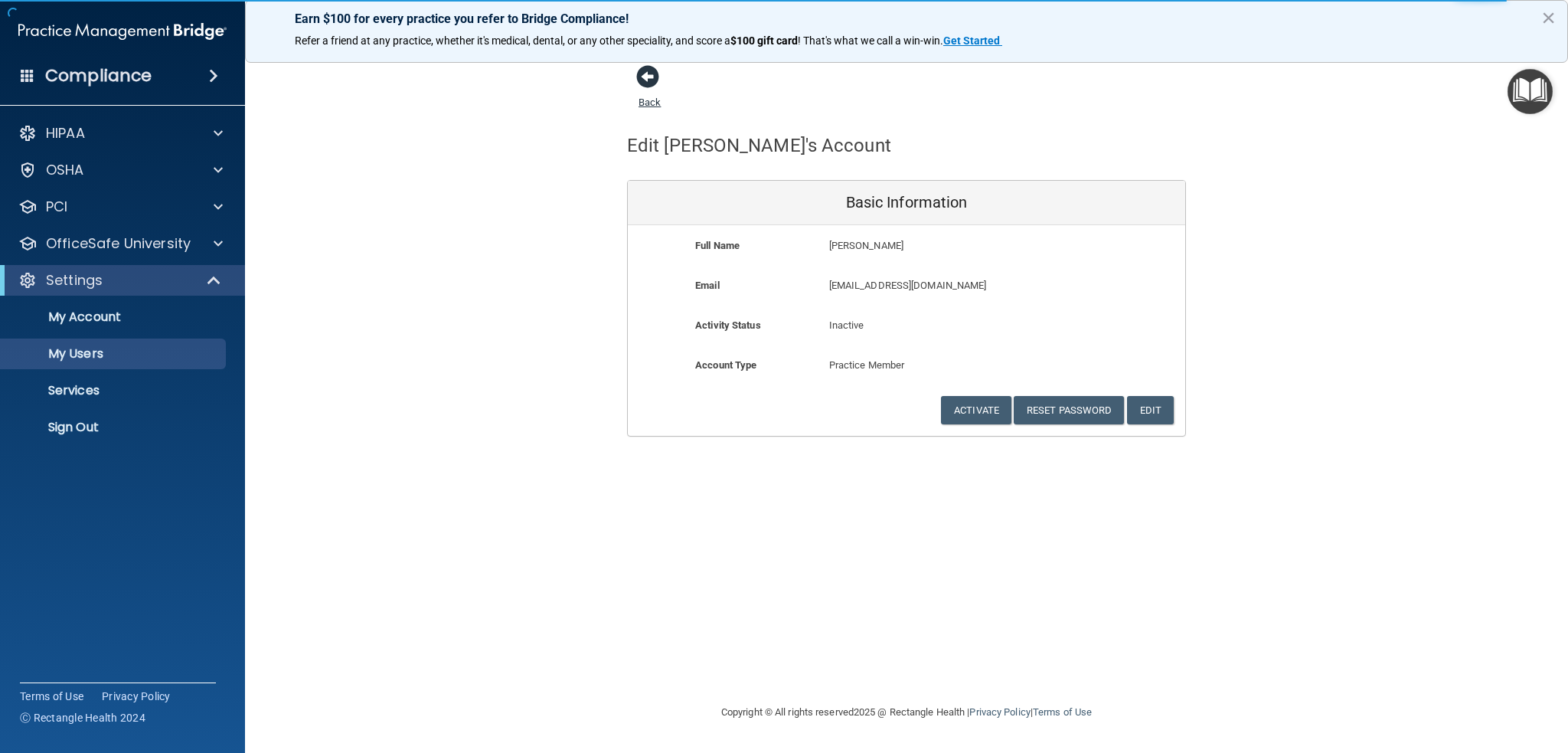
select select "20"
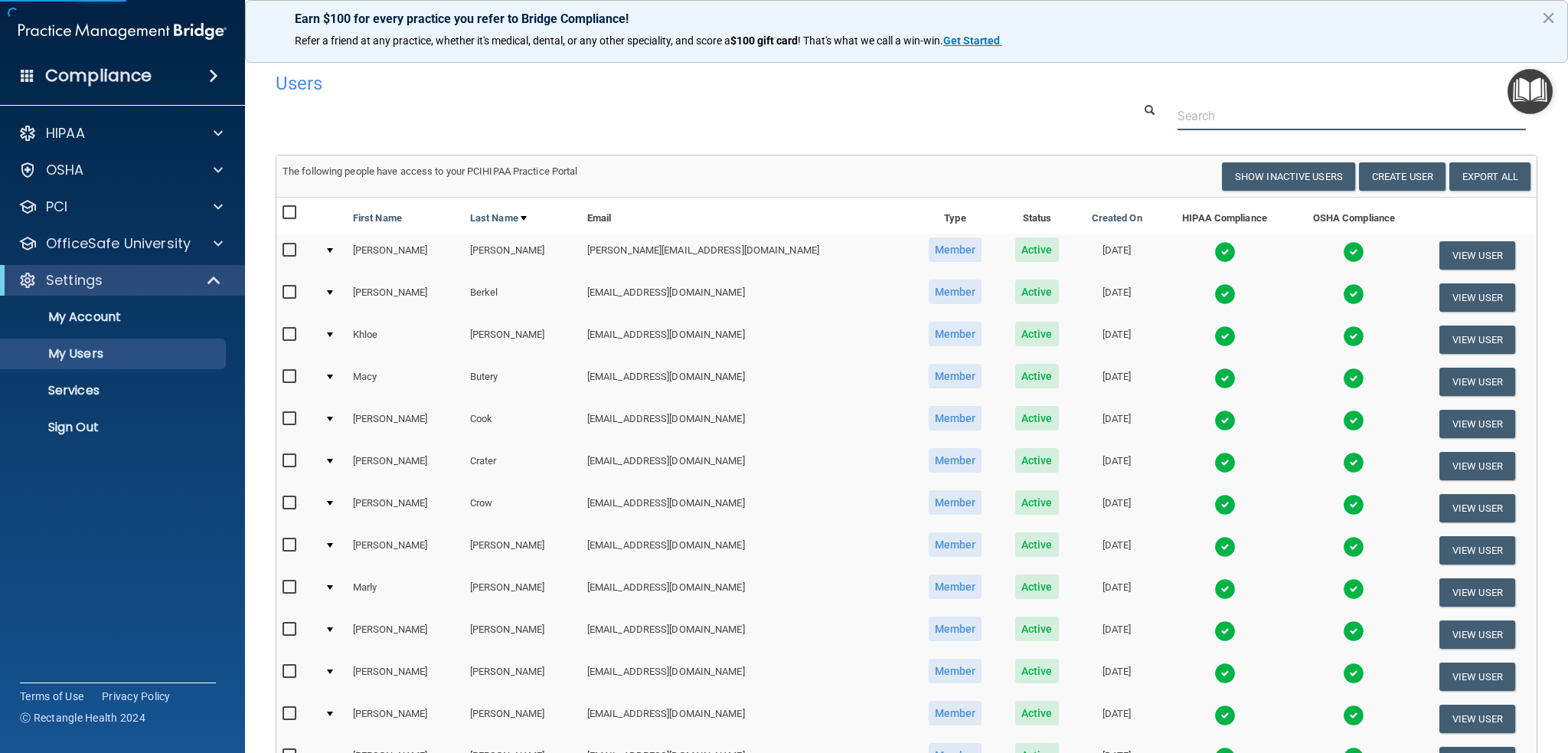
click at [1317, 121] on input "text" at bounding box center [1352, 116] width 348 height 28
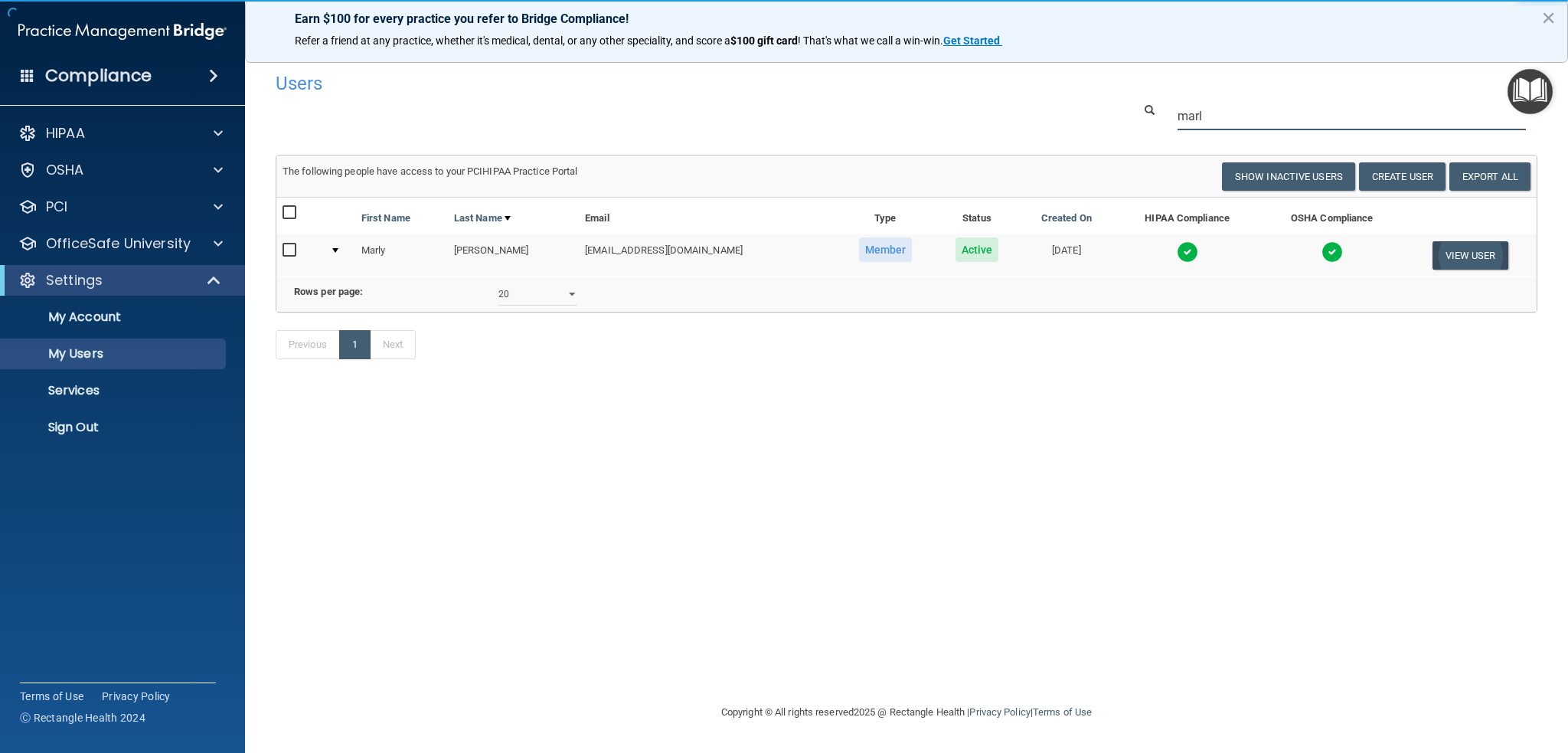
type input "marl"
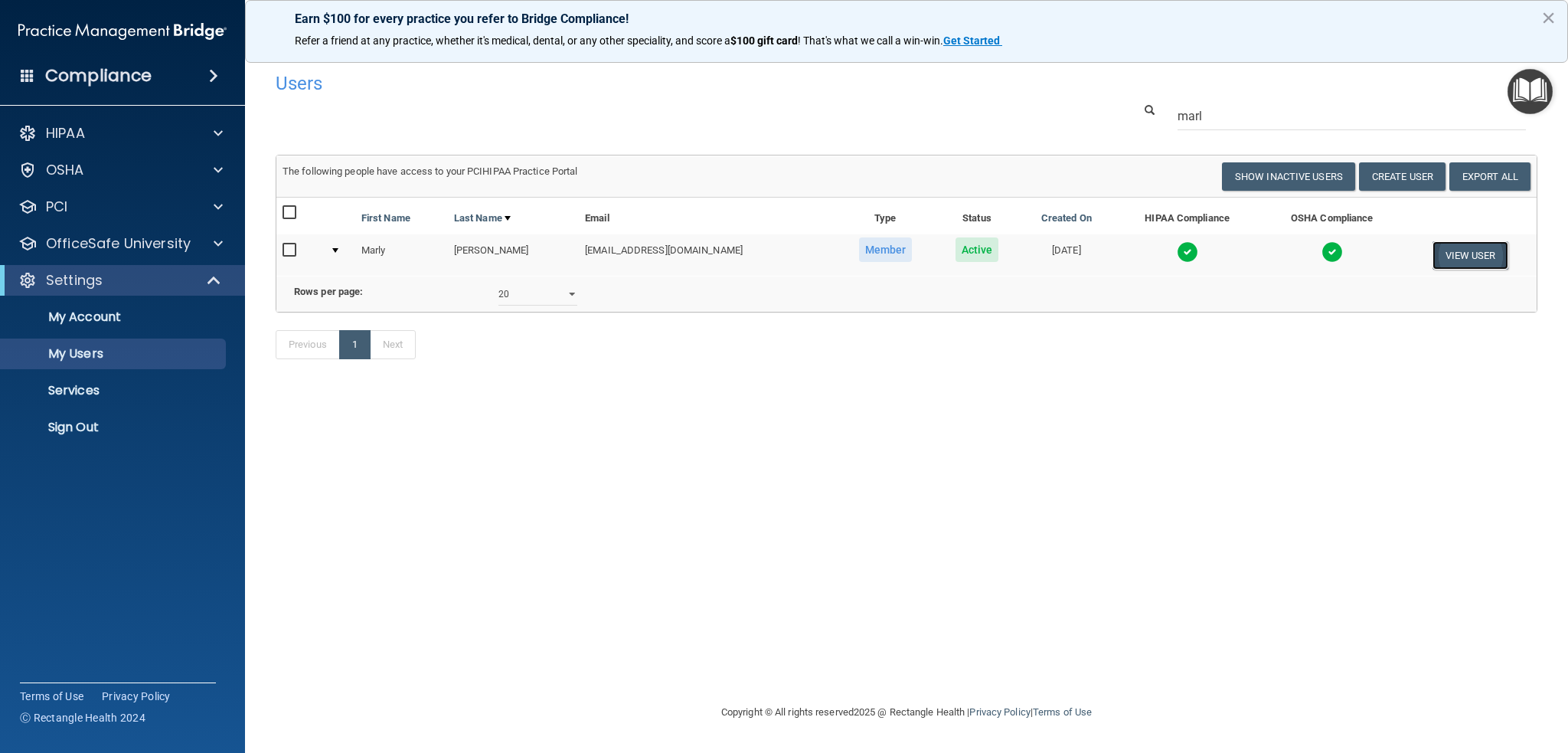
click at [1470, 251] on button "View User" at bounding box center [1470, 255] width 76 height 28
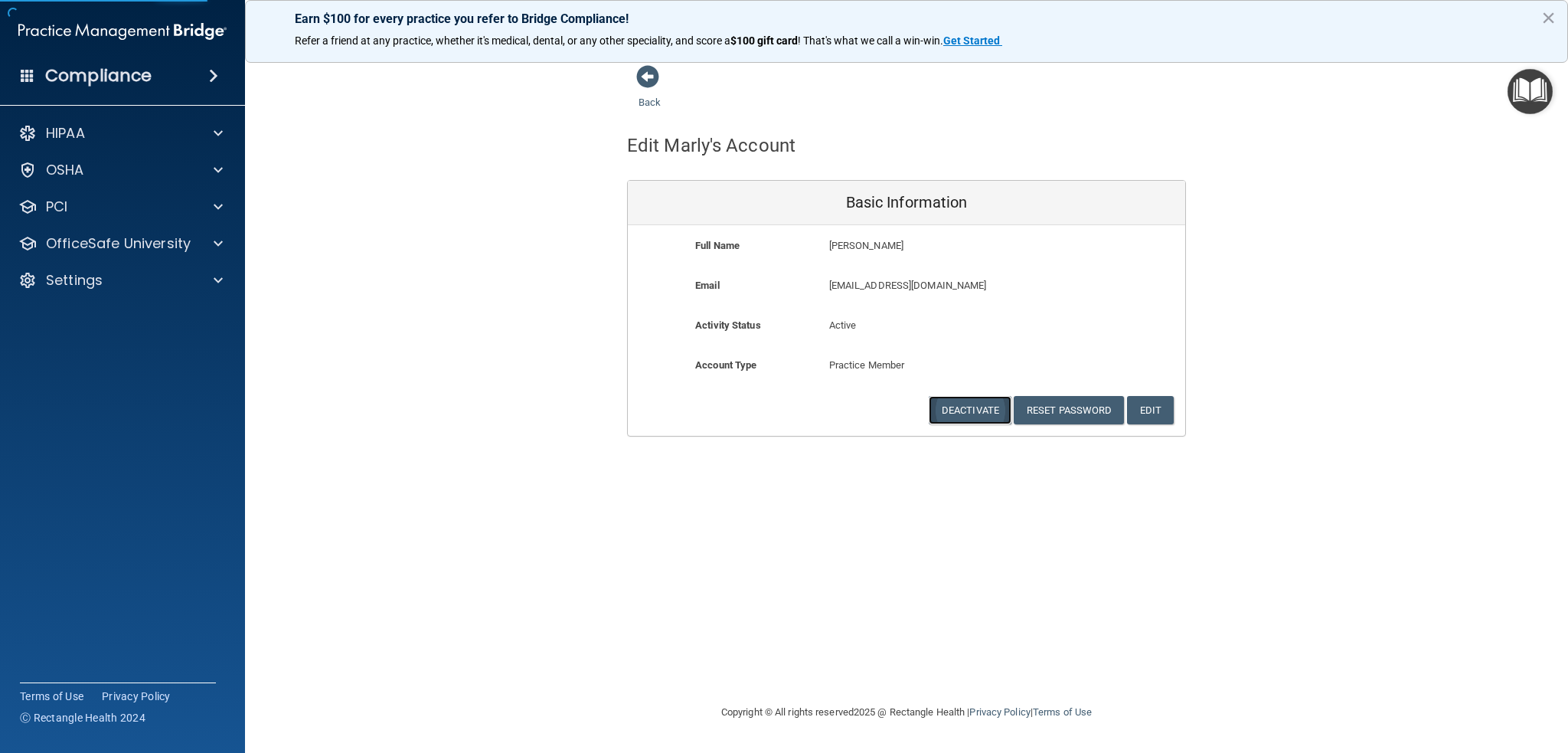
click at [965, 404] on button "Deactivate" at bounding box center [969, 410] width 83 height 28
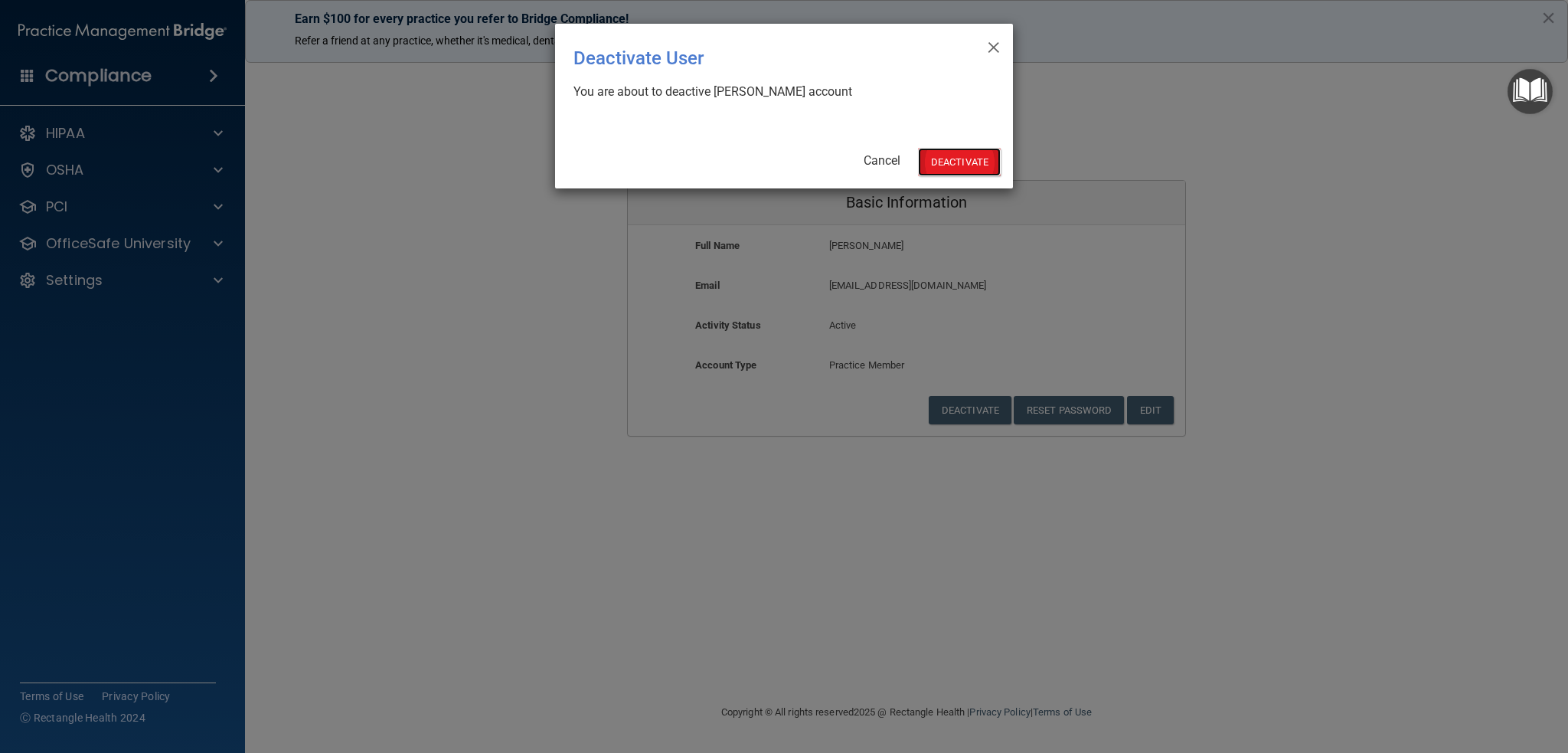
click at [948, 156] on button "Deactivate" at bounding box center [959, 162] width 83 height 28
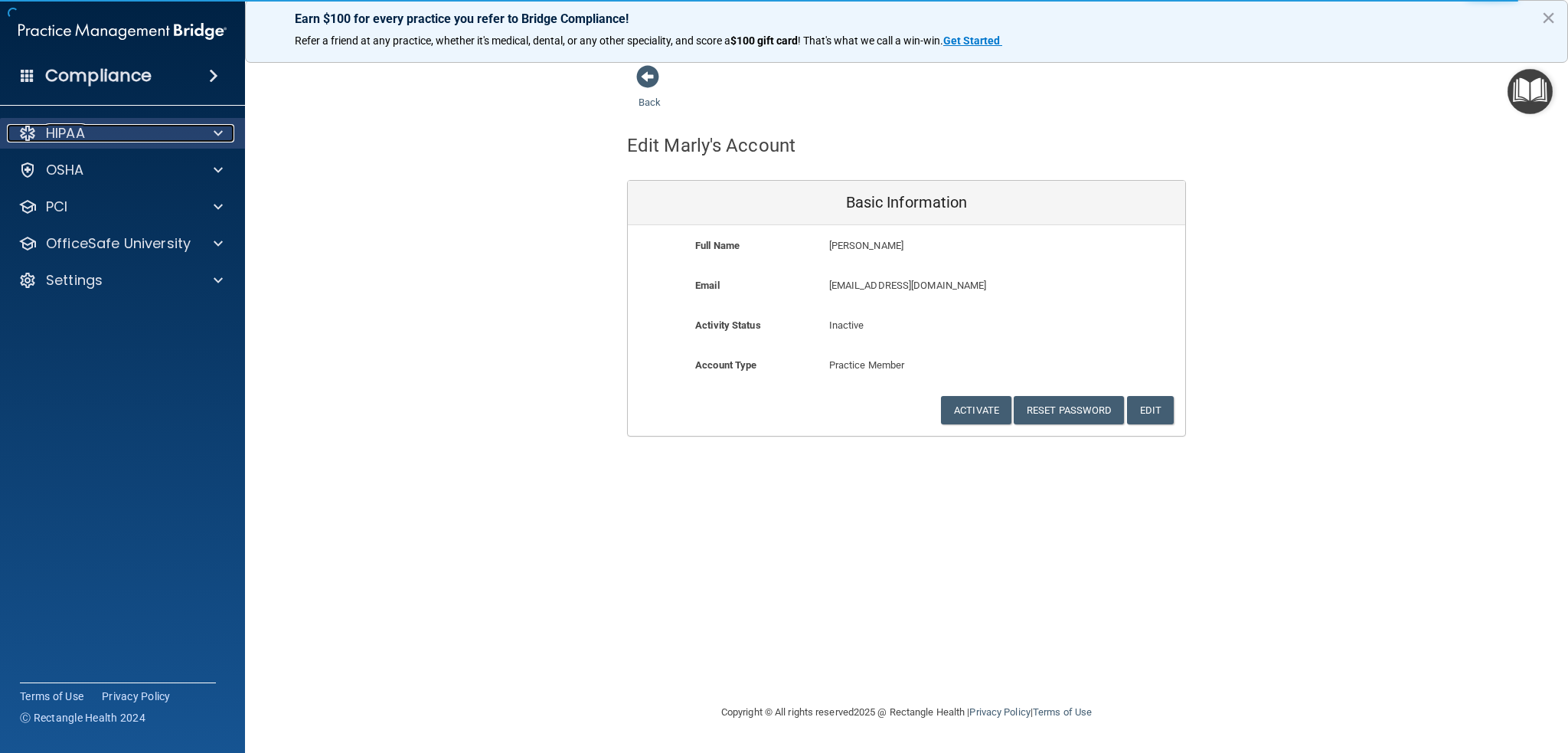
click at [132, 136] on div "HIPAA" at bounding box center [101, 133] width 190 height 18
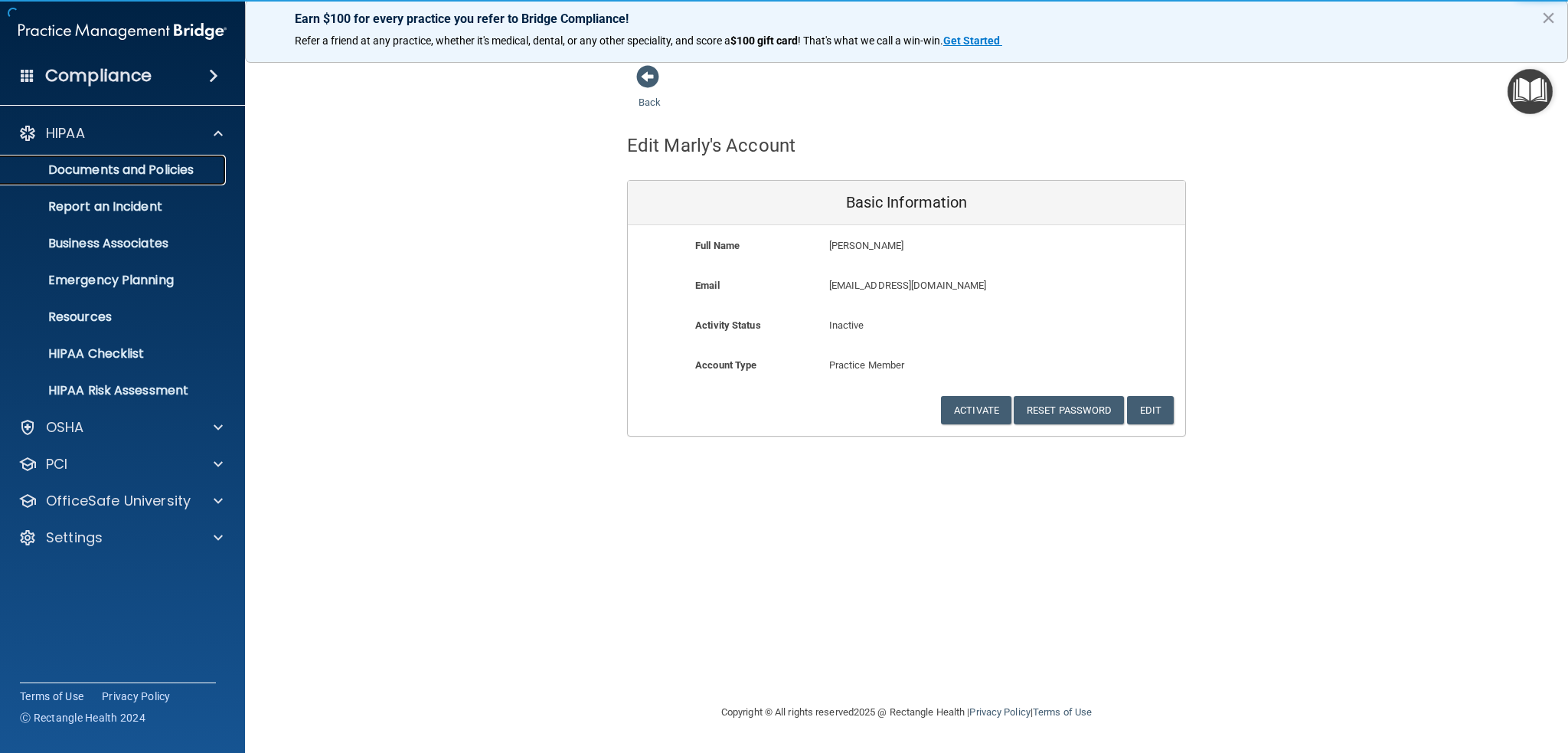
click at [132, 171] on p "Documents and Policies" at bounding box center [114, 170] width 209 height 15
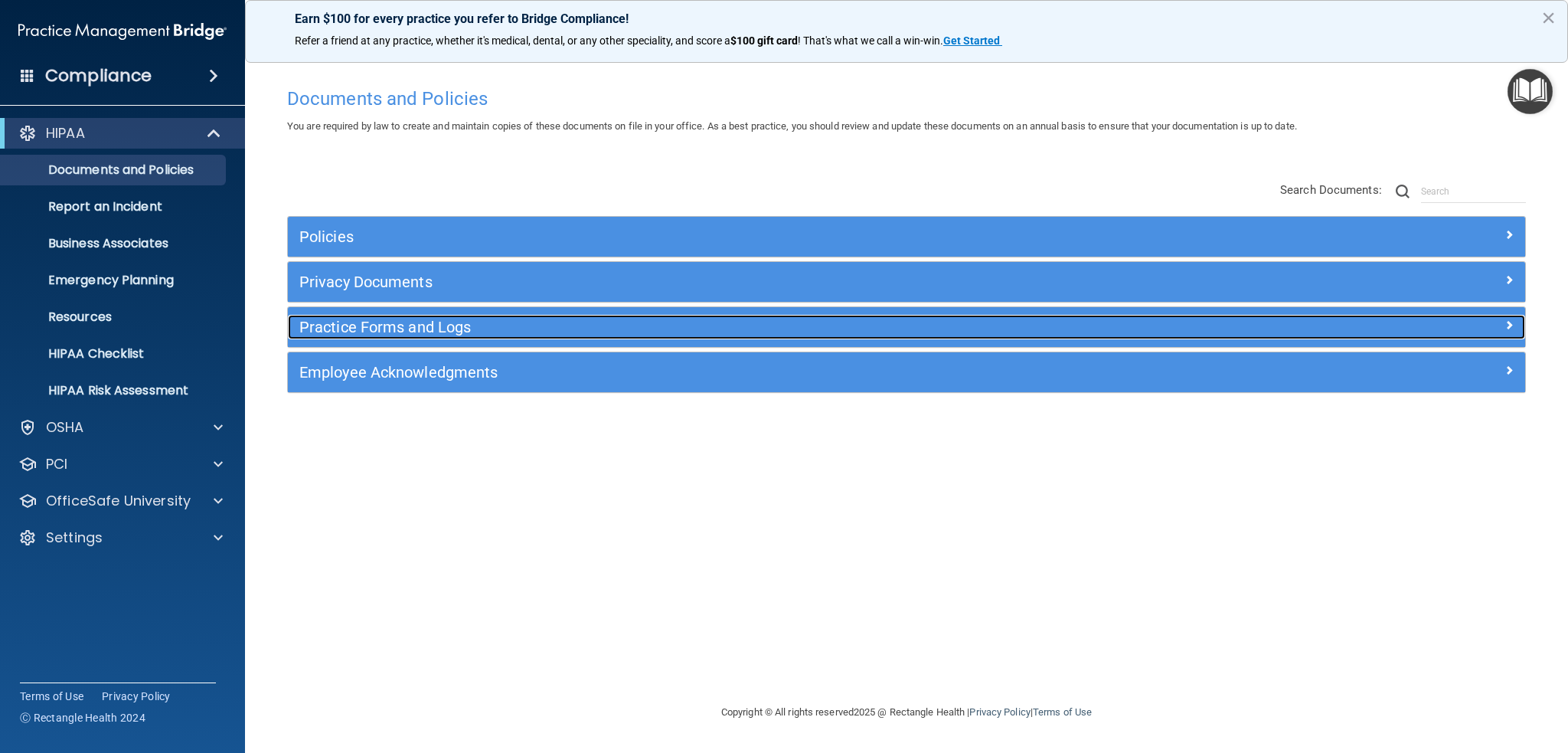
click at [425, 321] on h5 "Practice Forms and Logs" at bounding box center [752, 327] width 905 height 17
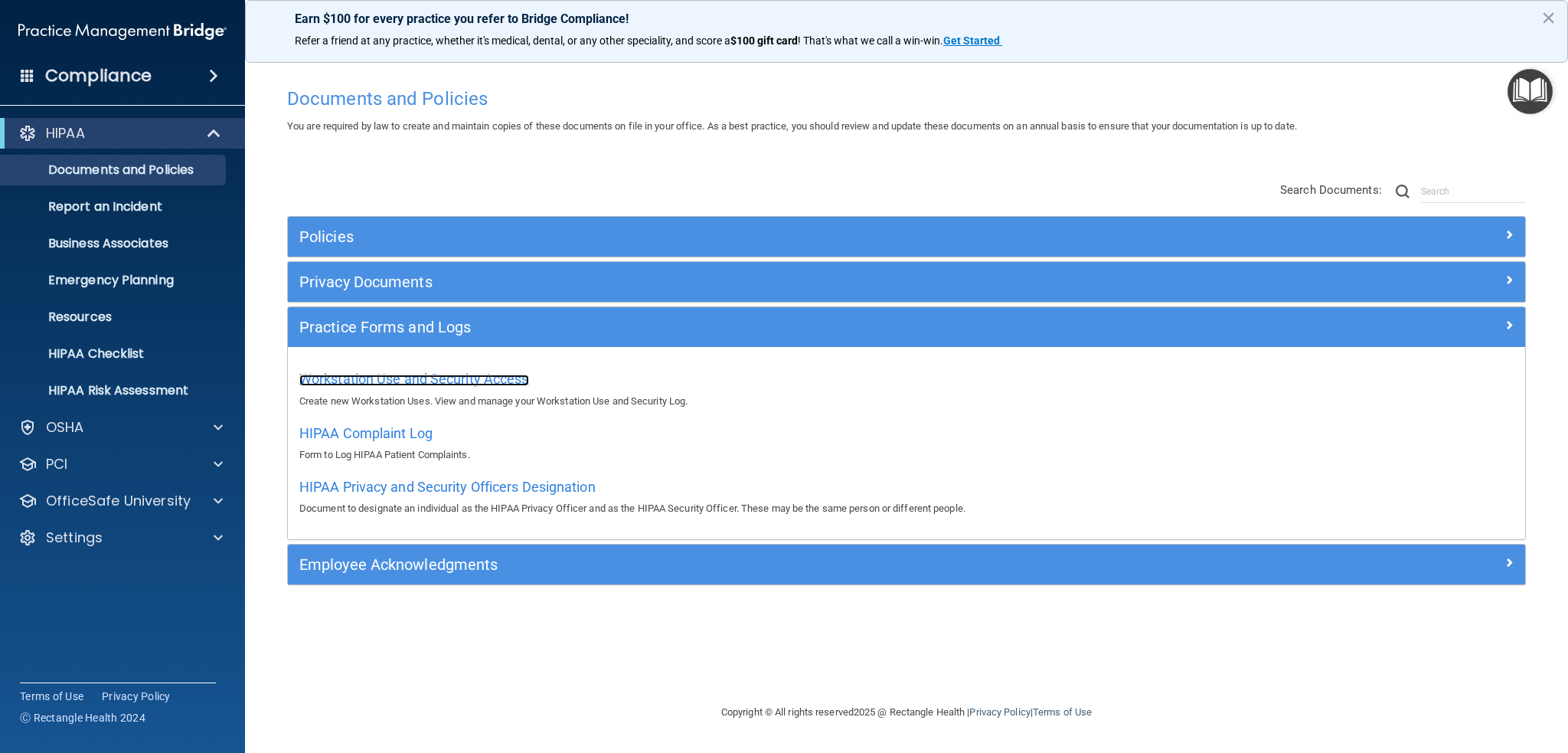
click at [436, 374] on span "Workstation Use and Security Access" at bounding box center [415, 378] width 230 height 16
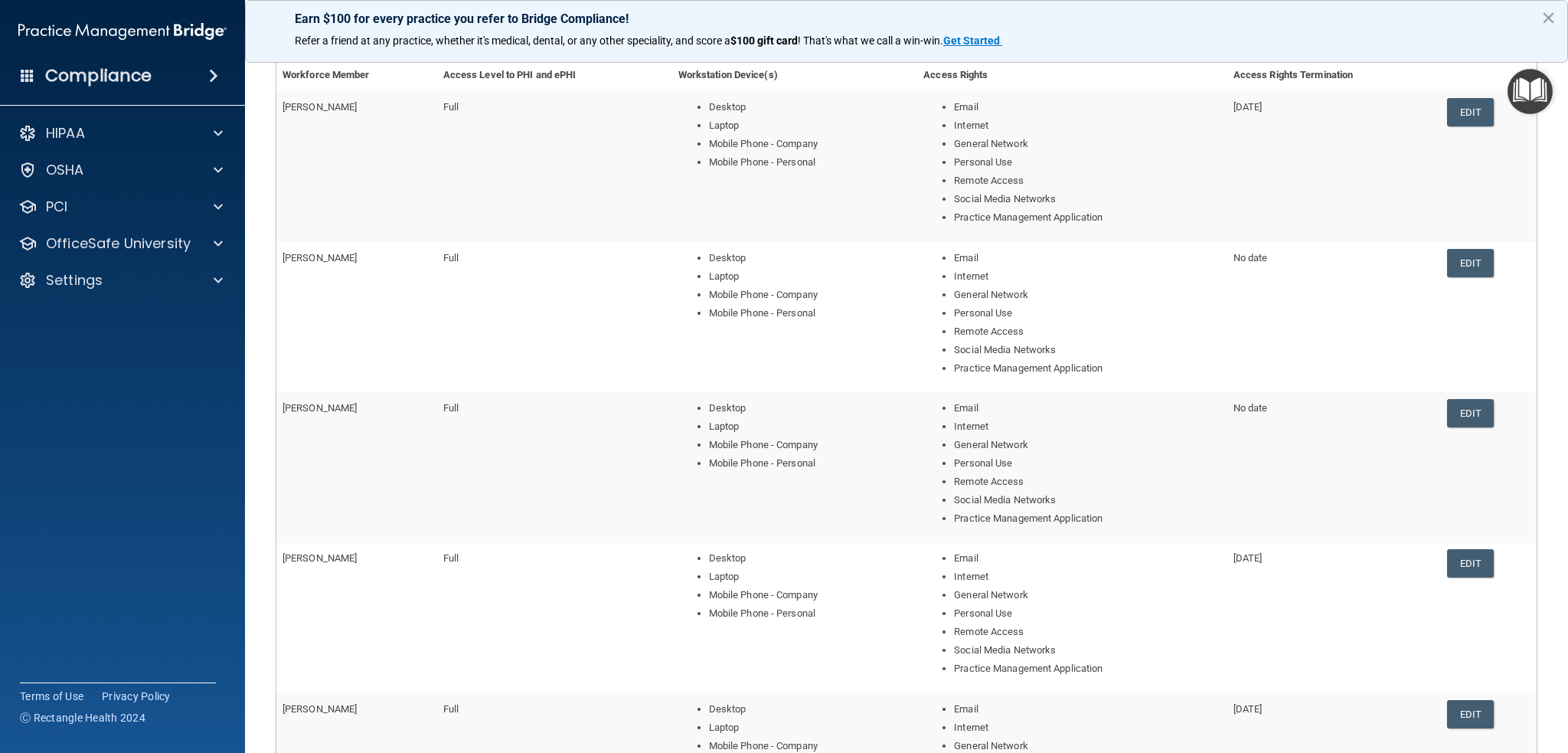
scroll to position [503, 0]
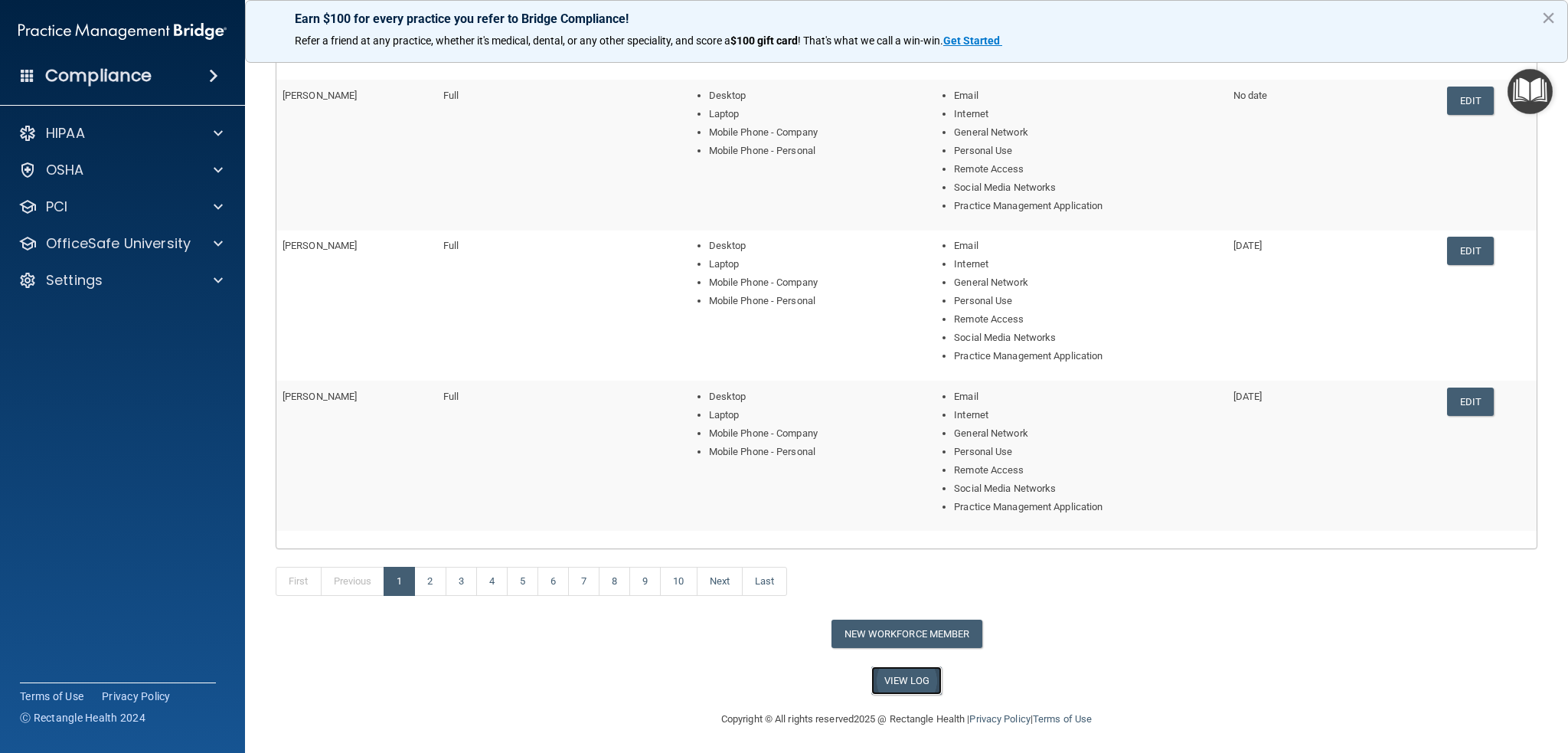
click at [905, 685] on link "View Log" at bounding box center [907, 680] width 71 height 28
click at [109, 148] on div "HIPAA" at bounding box center [122, 133] width 246 height 30
click at [99, 137] on div "HIPAA" at bounding box center [101, 133] width 190 height 18
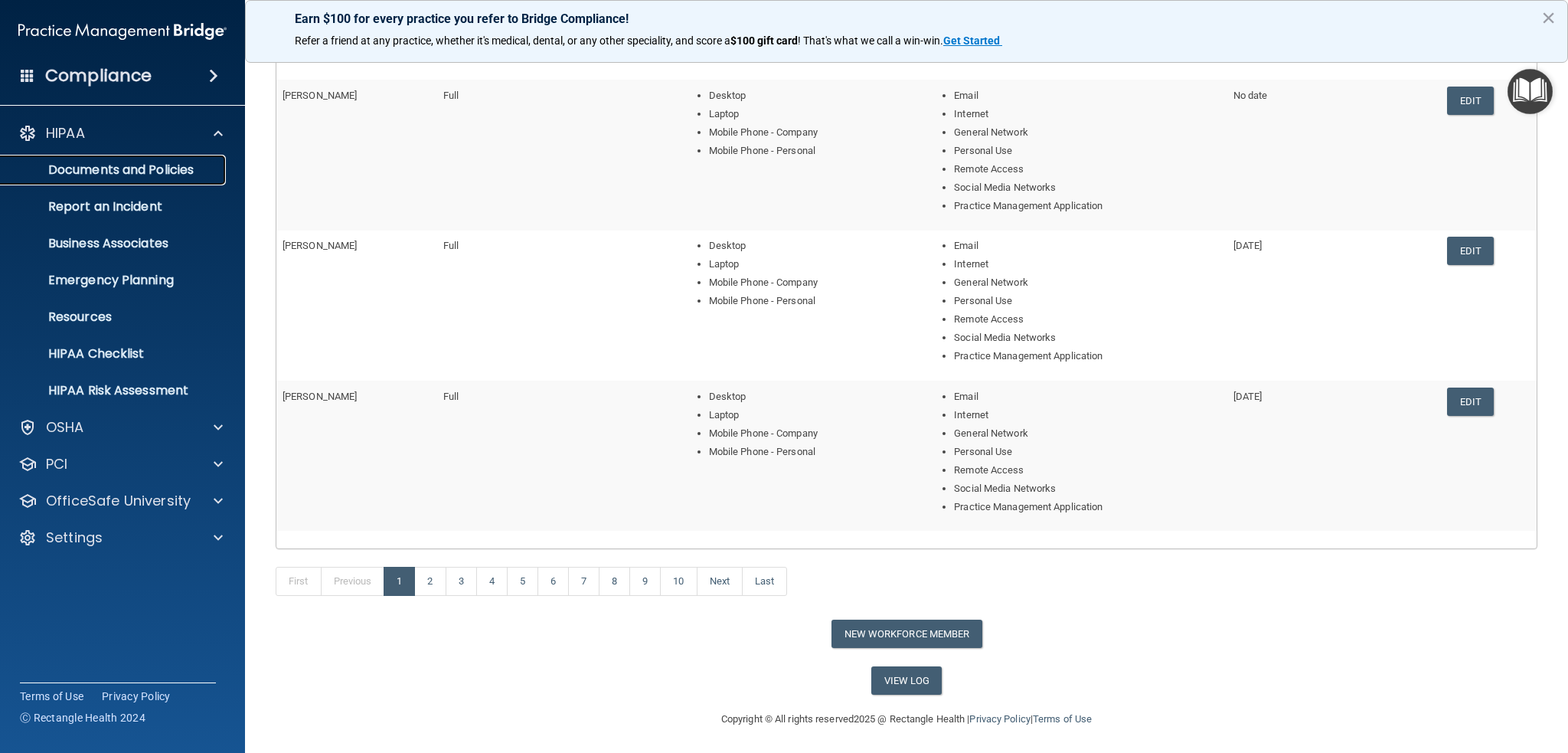
click at [110, 171] on p "Documents and Policies" at bounding box center [114, 170] width 209 height 15
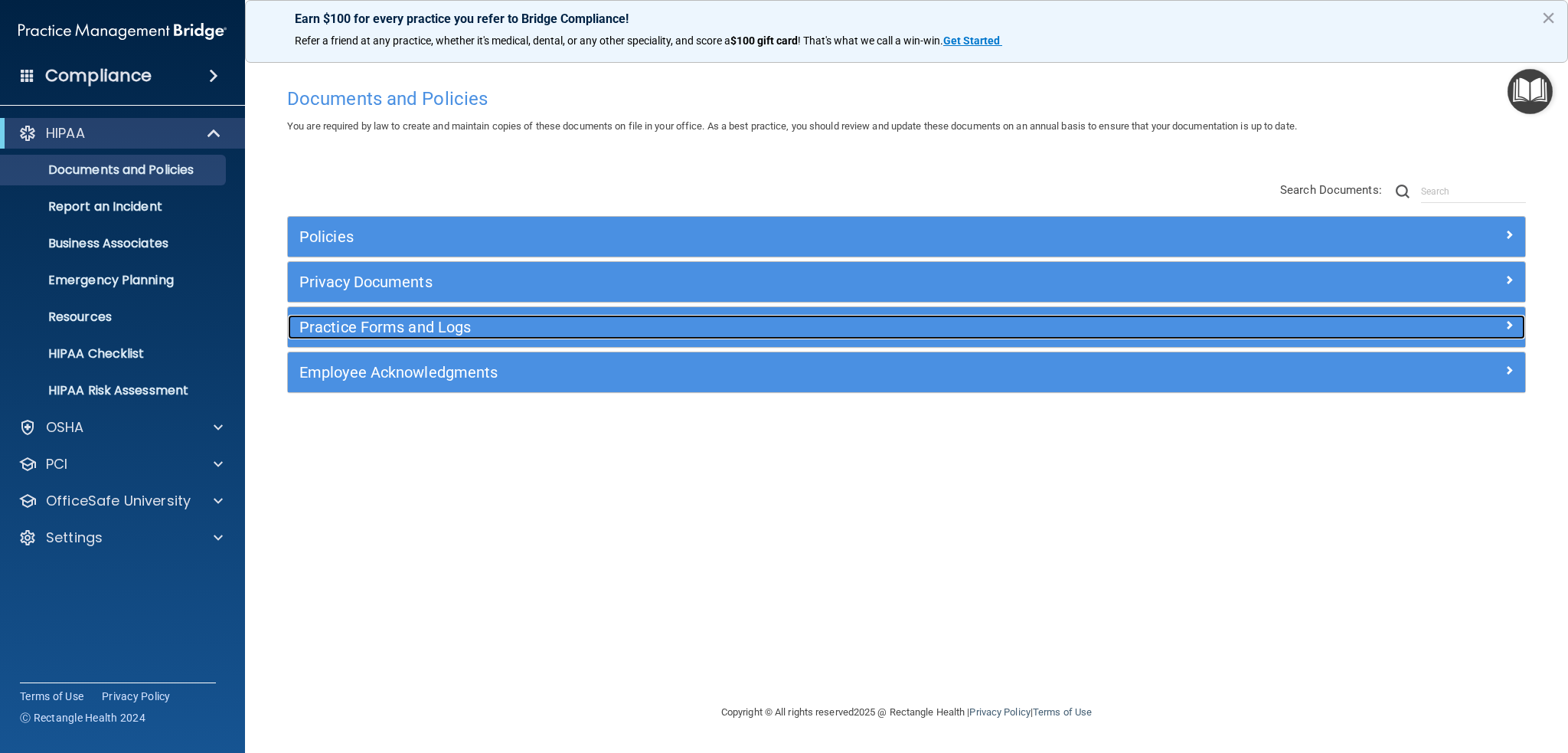
click at [384, 323] on h5 "Practice Forms and Logs" at bounding box center [752, 327] width 905 height 17
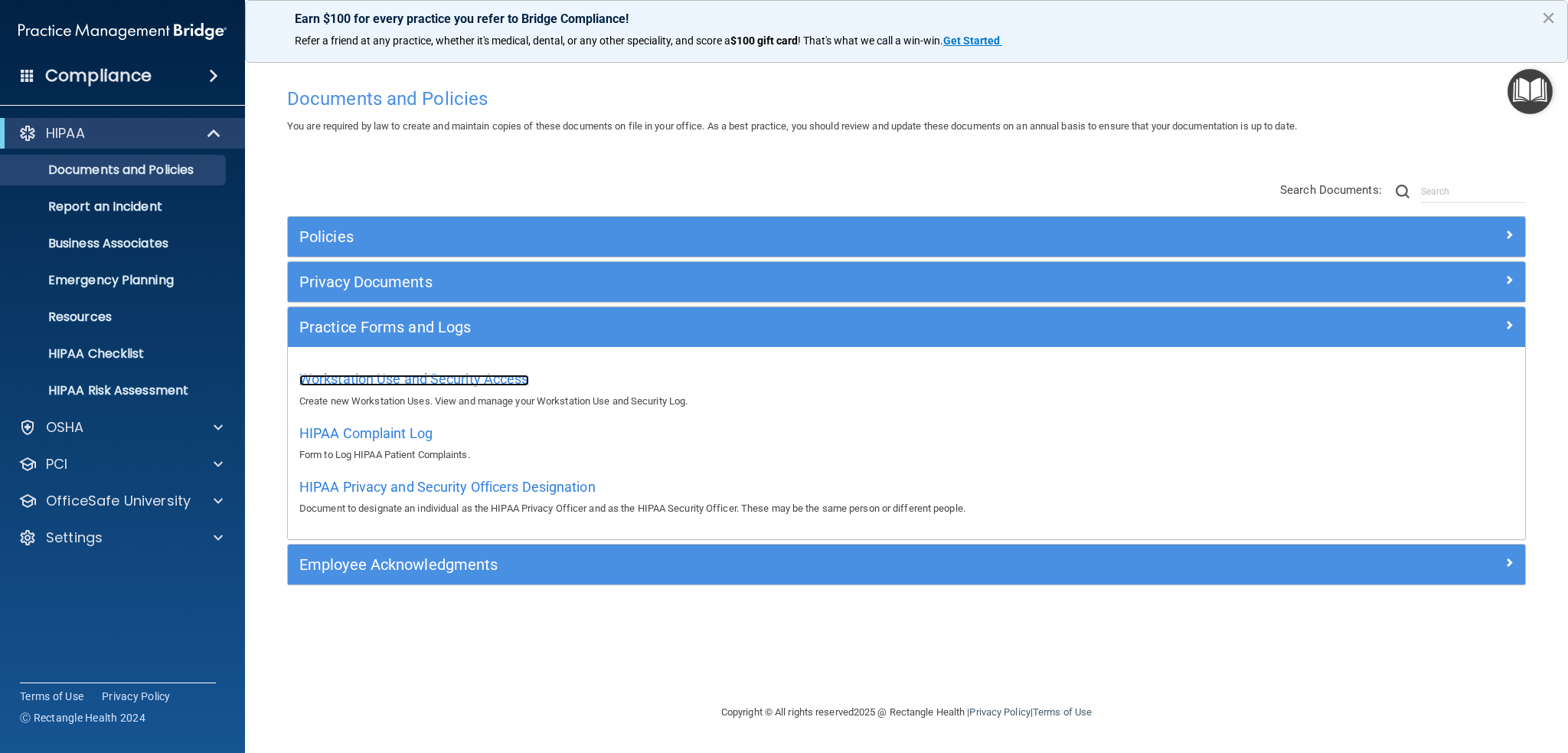
click at [463, 376] on span "Workstation Use and Security Access" at bounding box center [415, 378] width 230 height 16
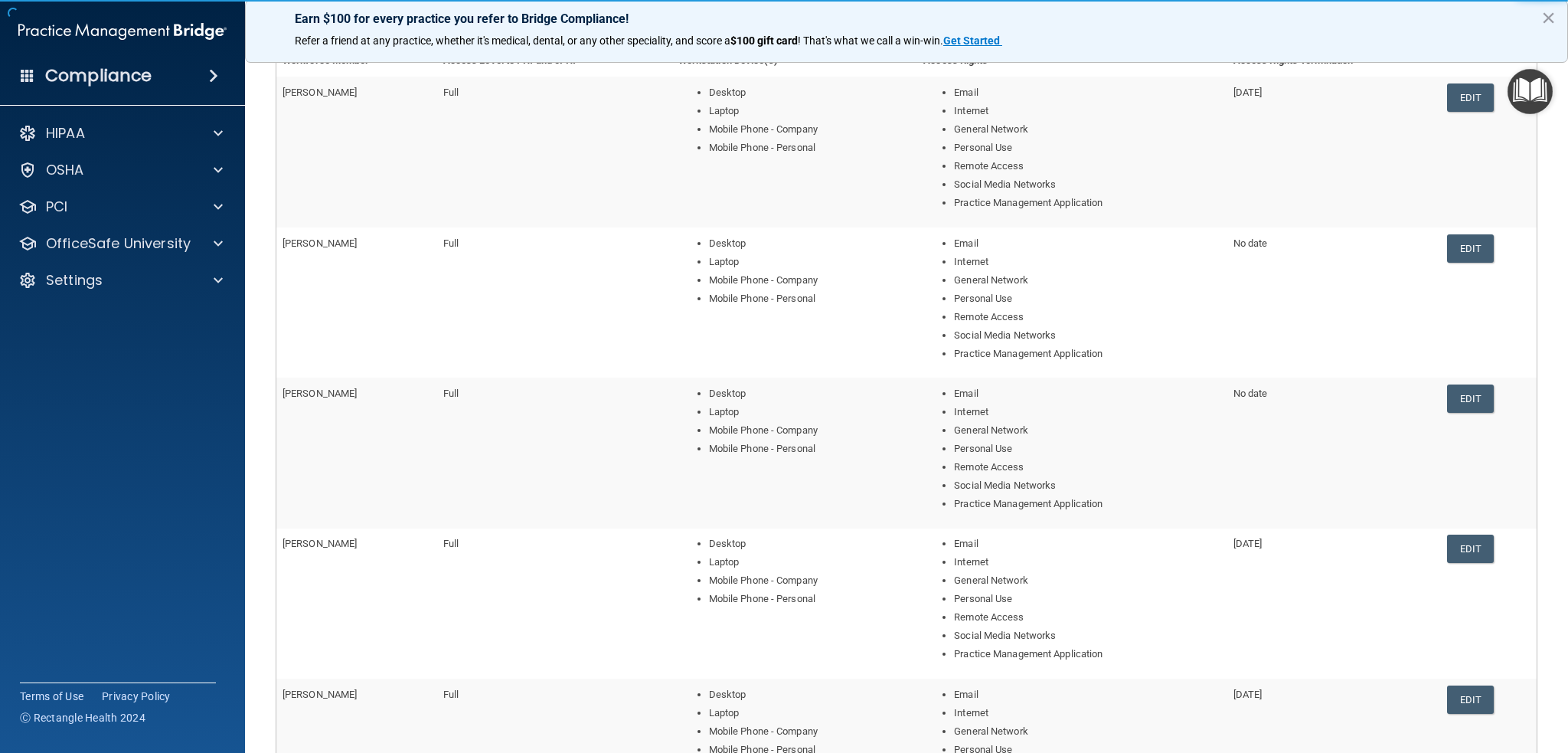
scroll to position [503, 0]
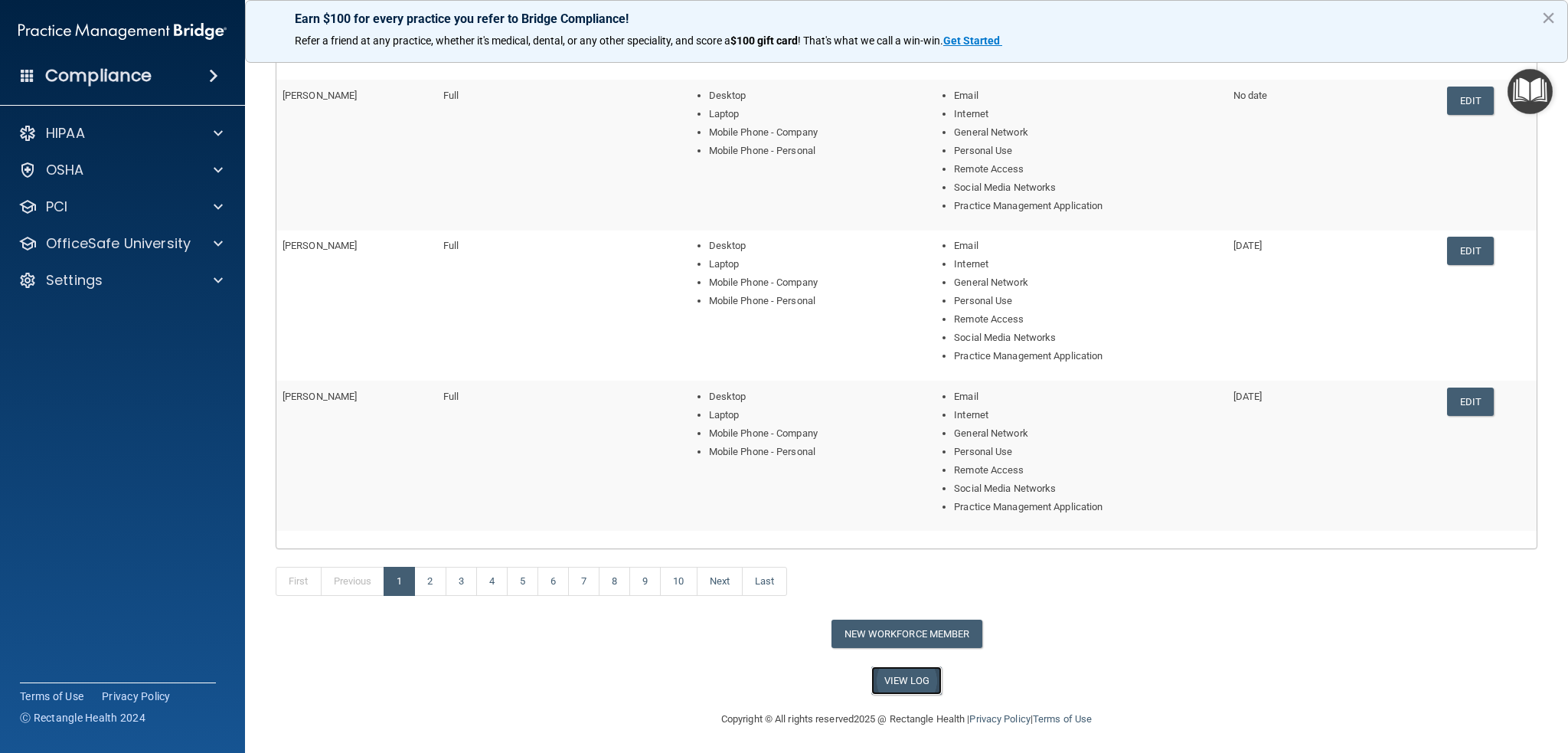
click at [902, 678] on link "View Log" at bounding box center [907, 680] width 71 height 28
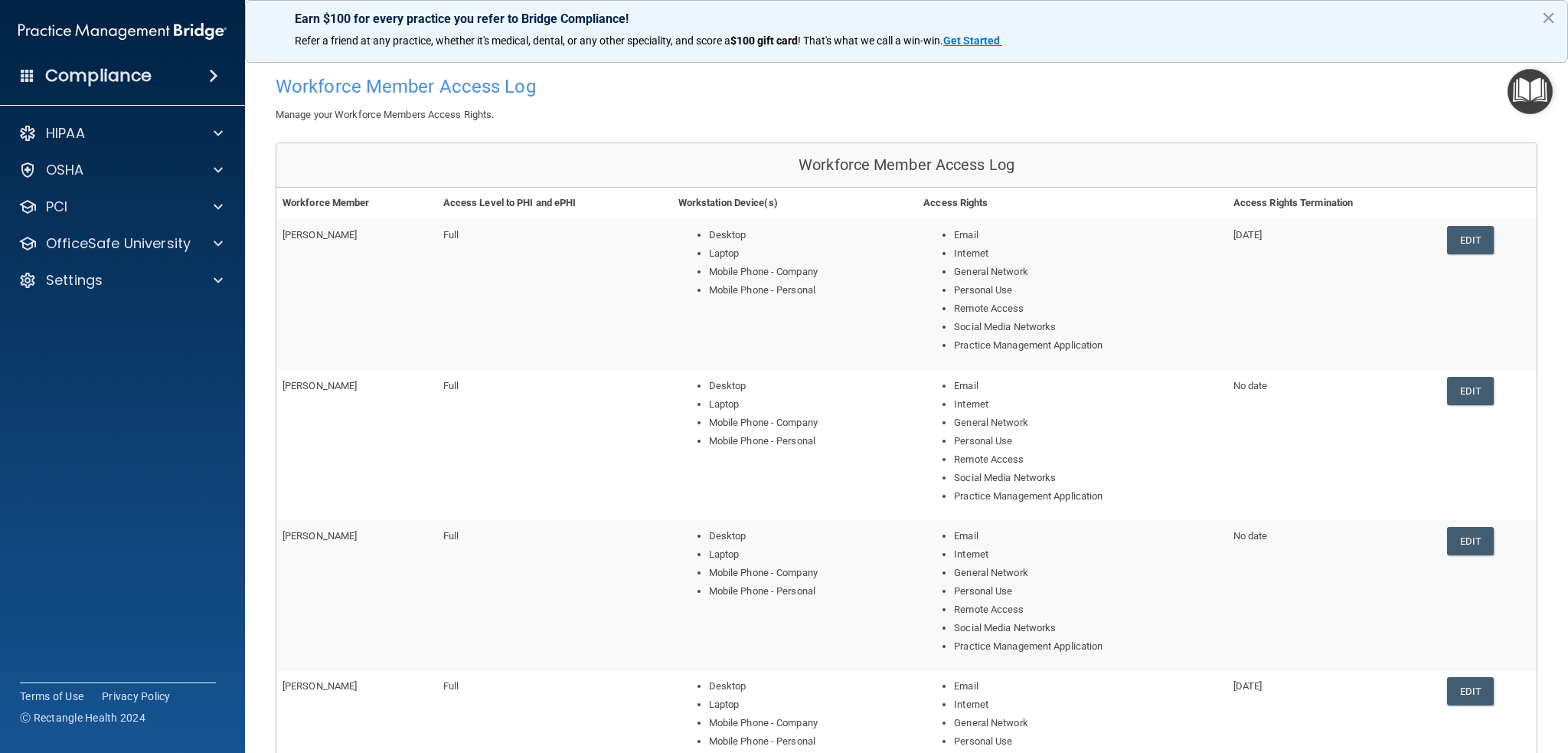
scroll to position [0, 0]
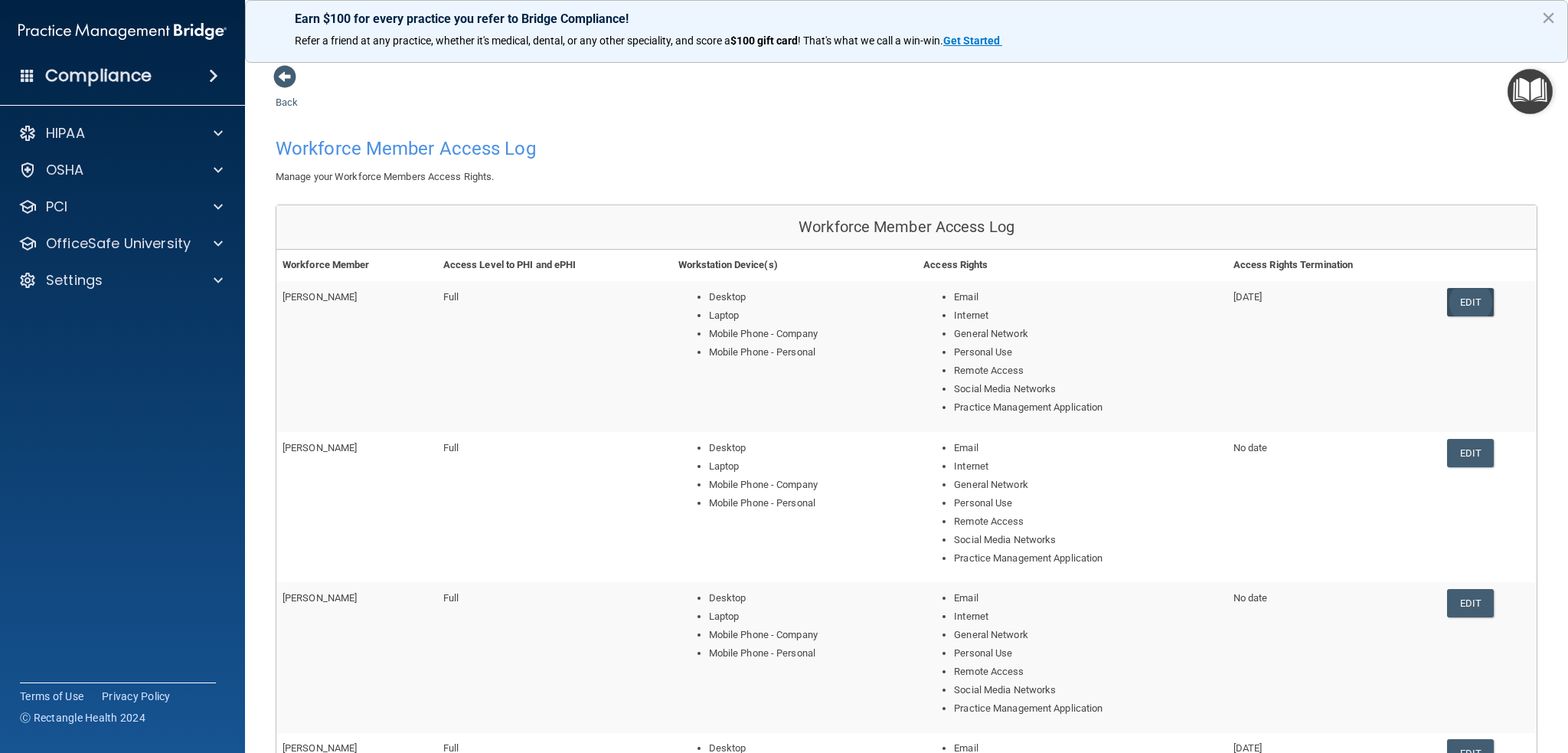
click at [1476, 303] on link "Edit" at bounding box center [1470, 303] width 46 height 28
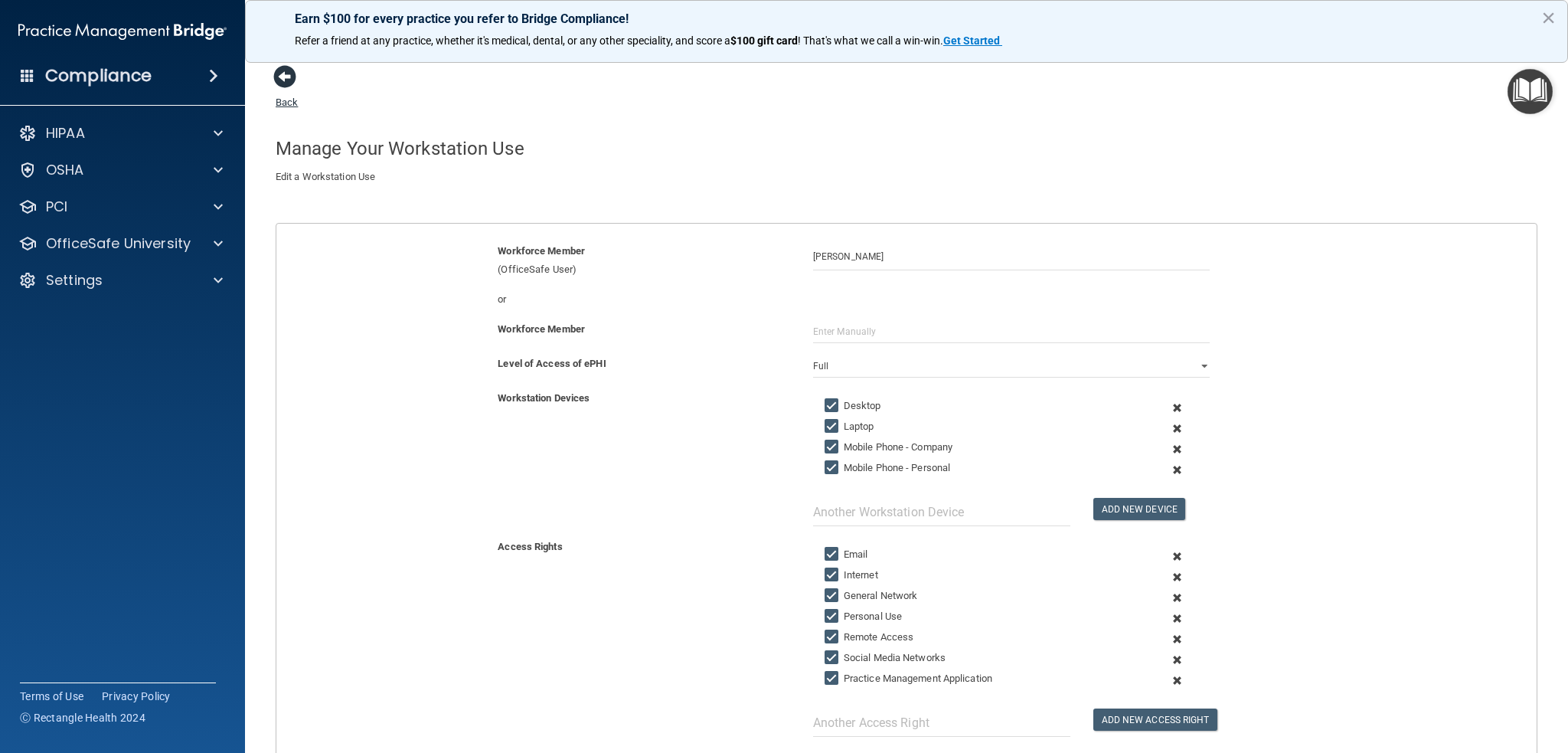
click at [282, 65] on span at bounding box center [285, 77] width 23 height 23
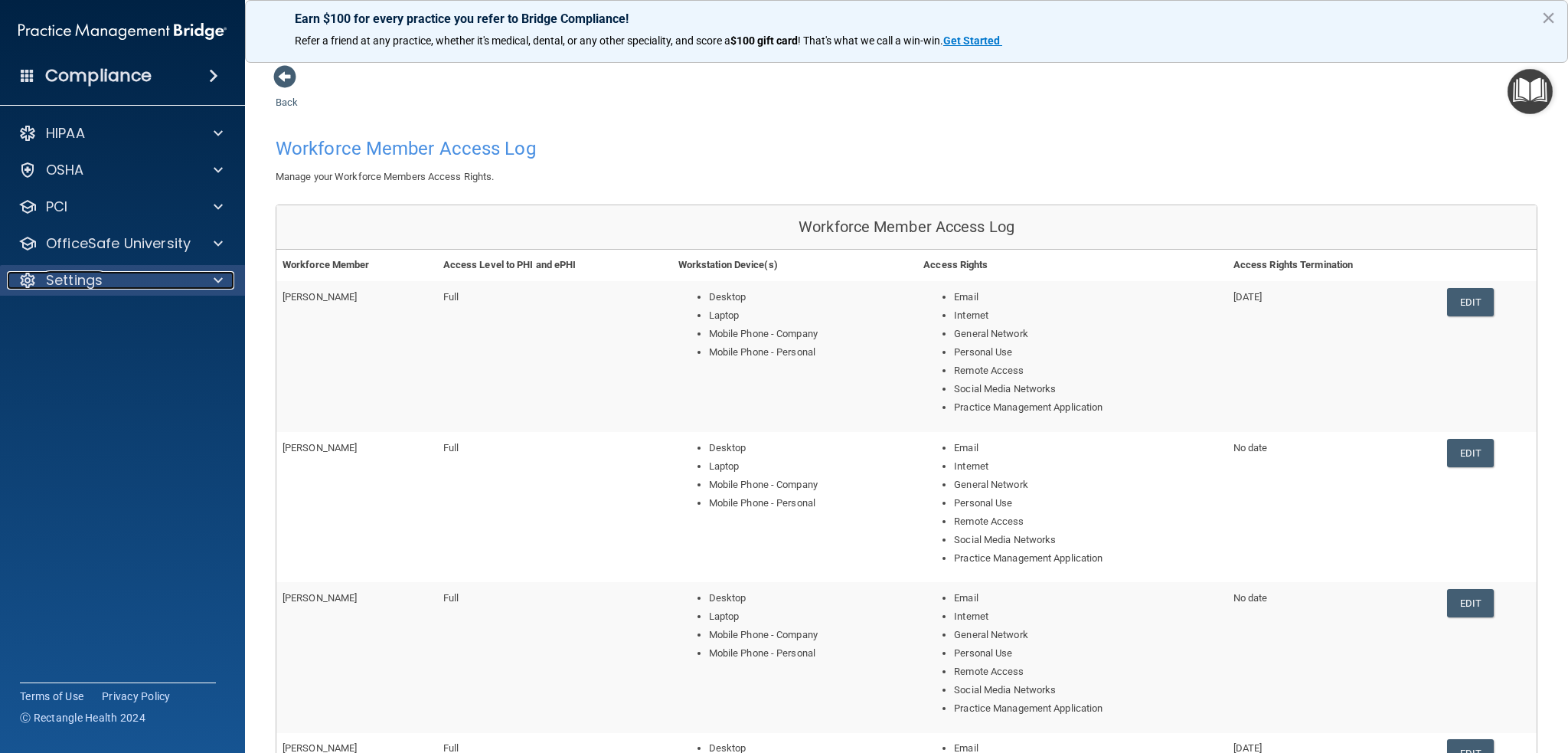
click at [88, 275] on p "Settings" at bounding box center [74, 280] width 57 height 18
click at [93, 440] on link "Sign Out" at bounding box center [105, 427] width 241 height 30
